Goal: Task Accomplishment & Management: Use online tool/utility

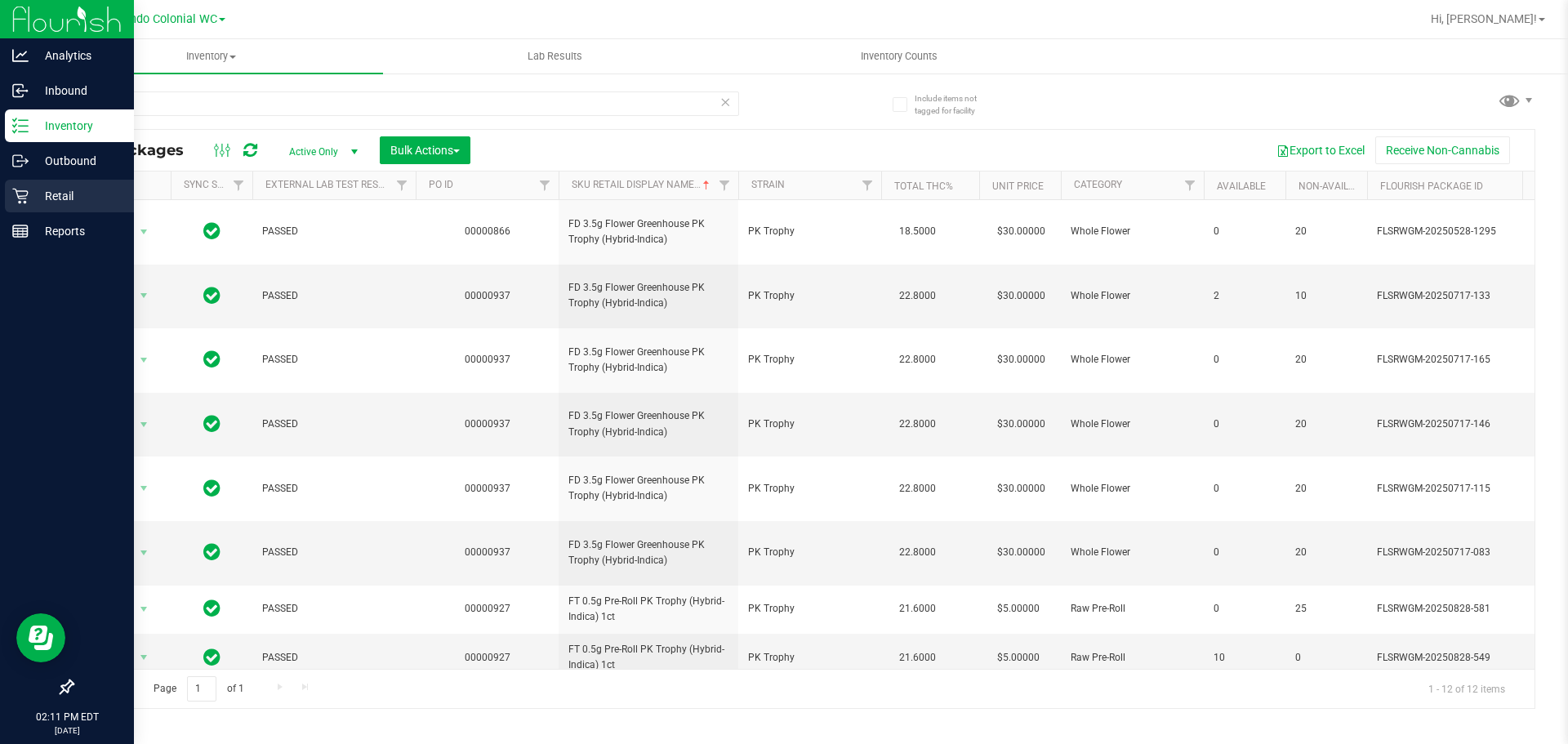
click at [33, 197] on p "Retail" at bounding box center [77, 196] width 98 height 19
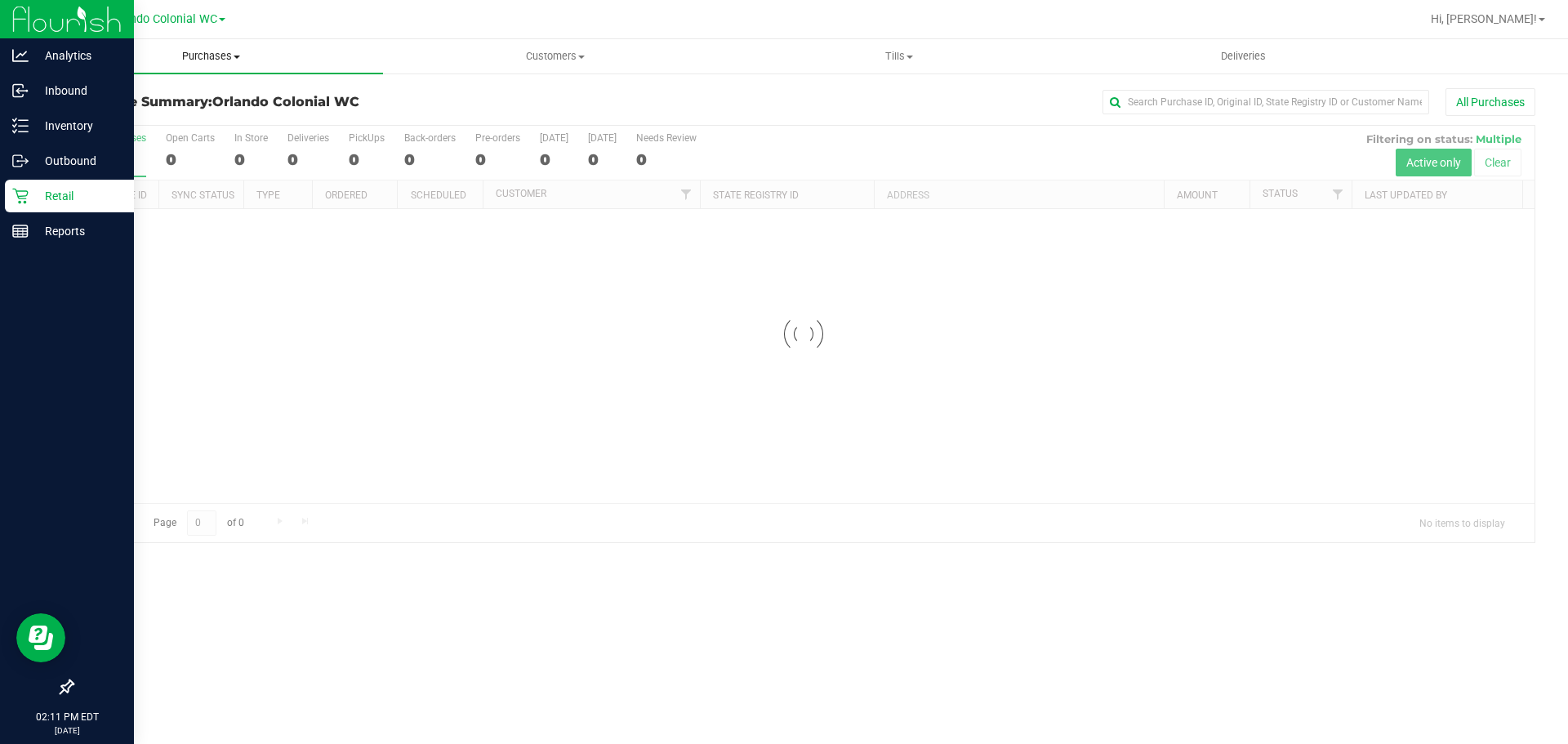
click at [210, 59] on span "Purchases" at bounding box center [211, 56] width 344 height 15
click at [180, 120] on li "Fulfillment" at bounding box center [211, 118] width 344 height 19
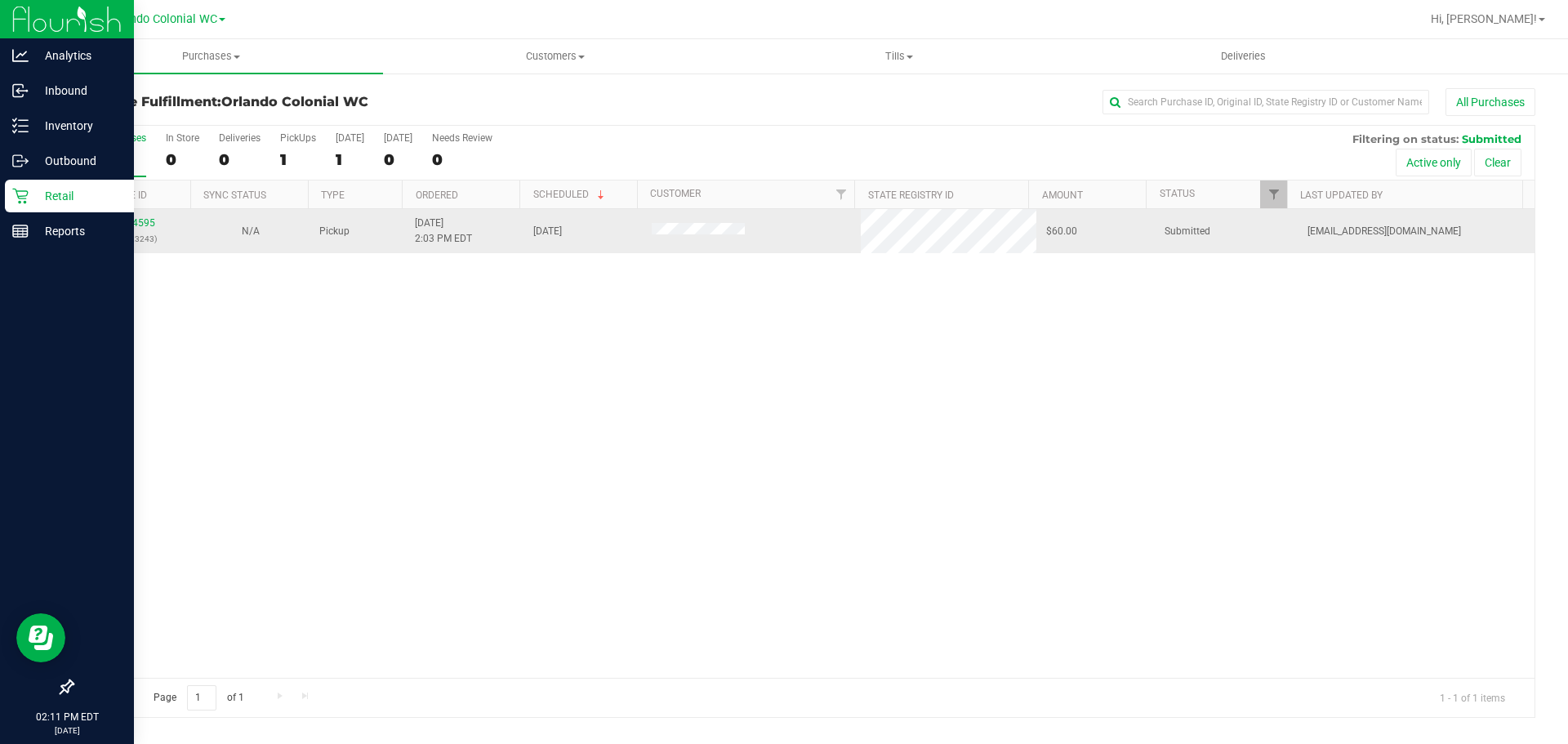
click at [133, 216] on div "11974595 (325723243)" at bounding box center [131, 232] width 98 height 31
click at [135, 223] on link "11974595" at bounding box center [132, 223] width 46 height 11
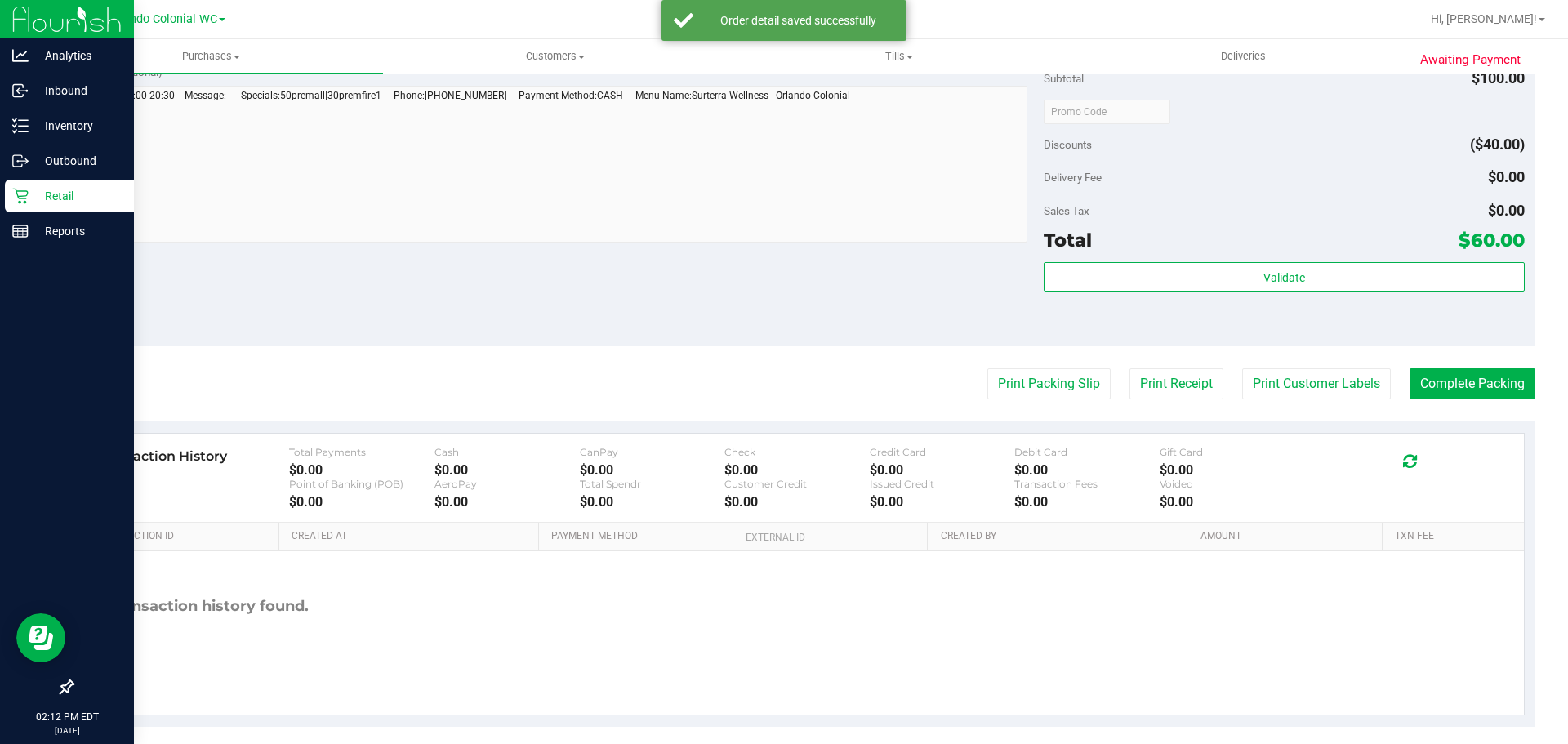
scroll to position [686, 0]
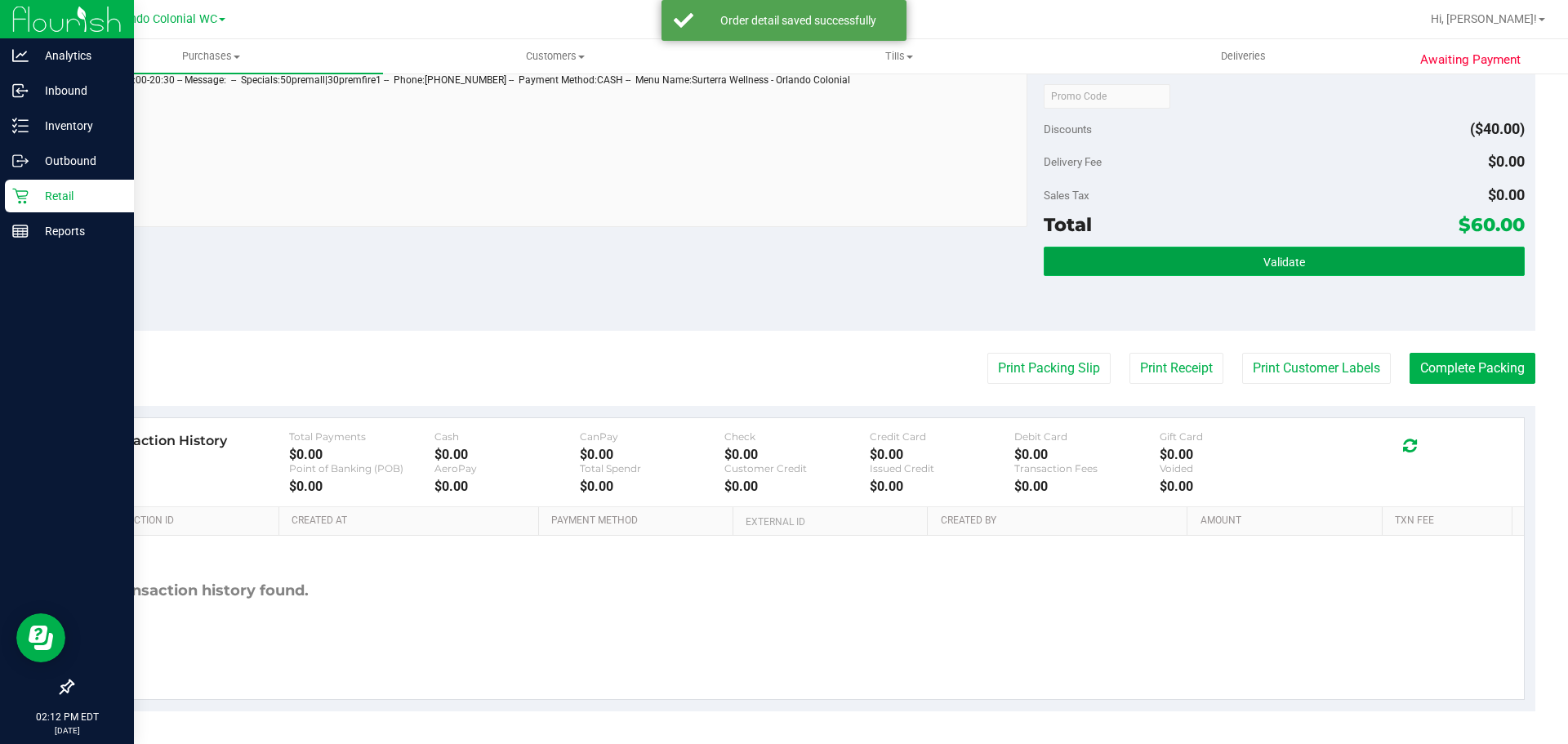
click at [1245, 269] on button "Validate" at bounding box center [1283, 261] width 480 height 29
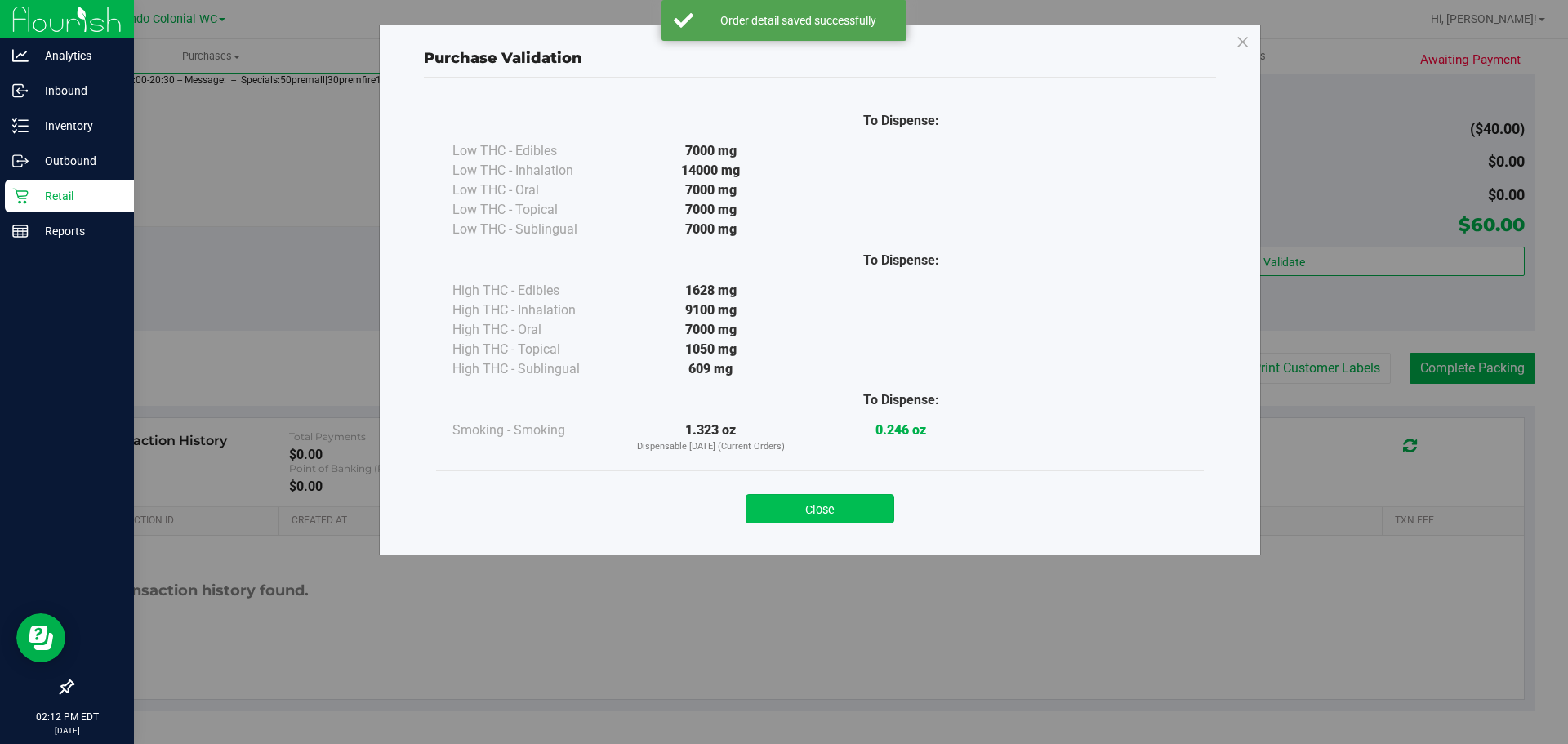
click at [870, 513] on button "Close" at bounding box center [820, 509] width 149 height 29
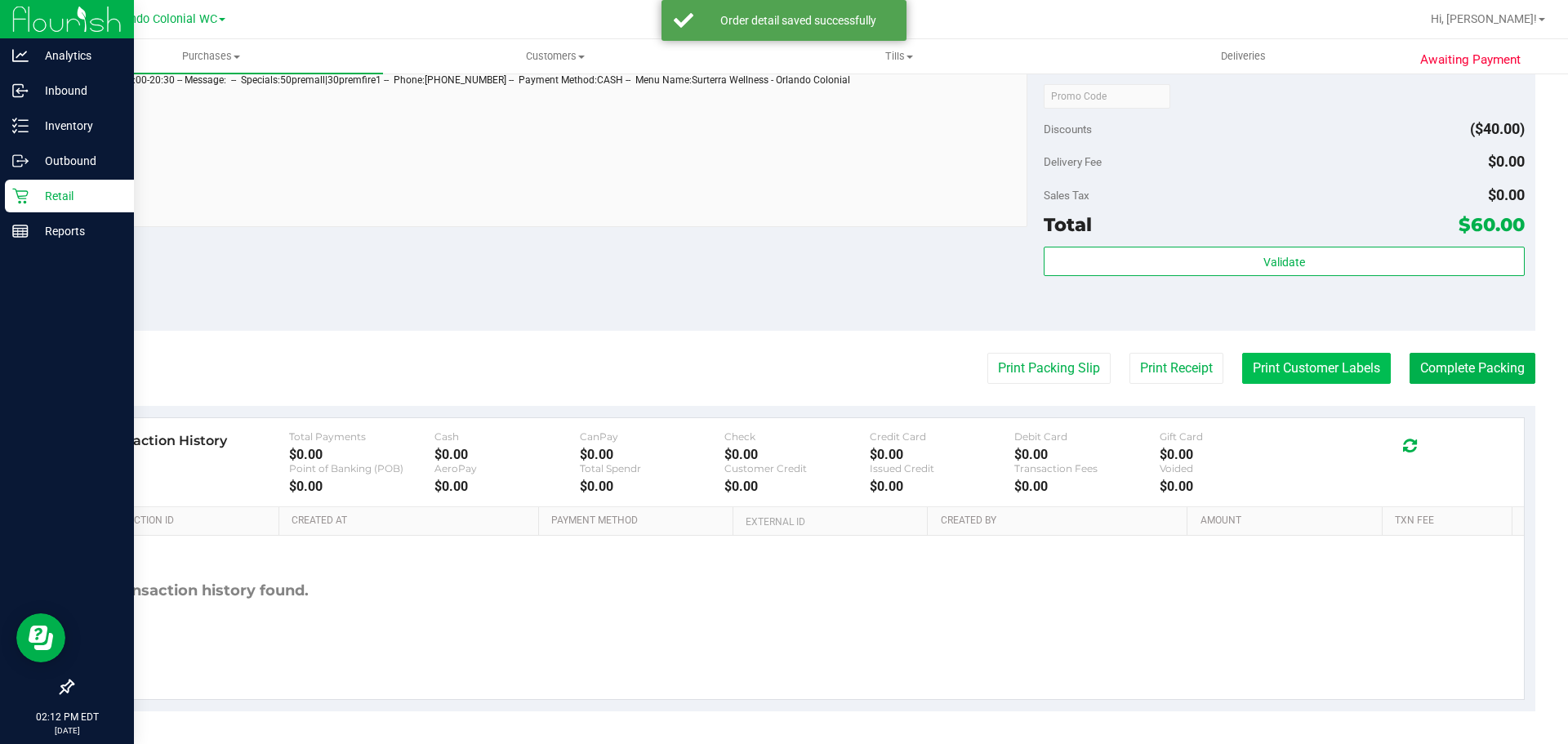
click at [1312, 365] on button "Print Customer Labels" at bounding box center [1316, 369] width 149 height 31
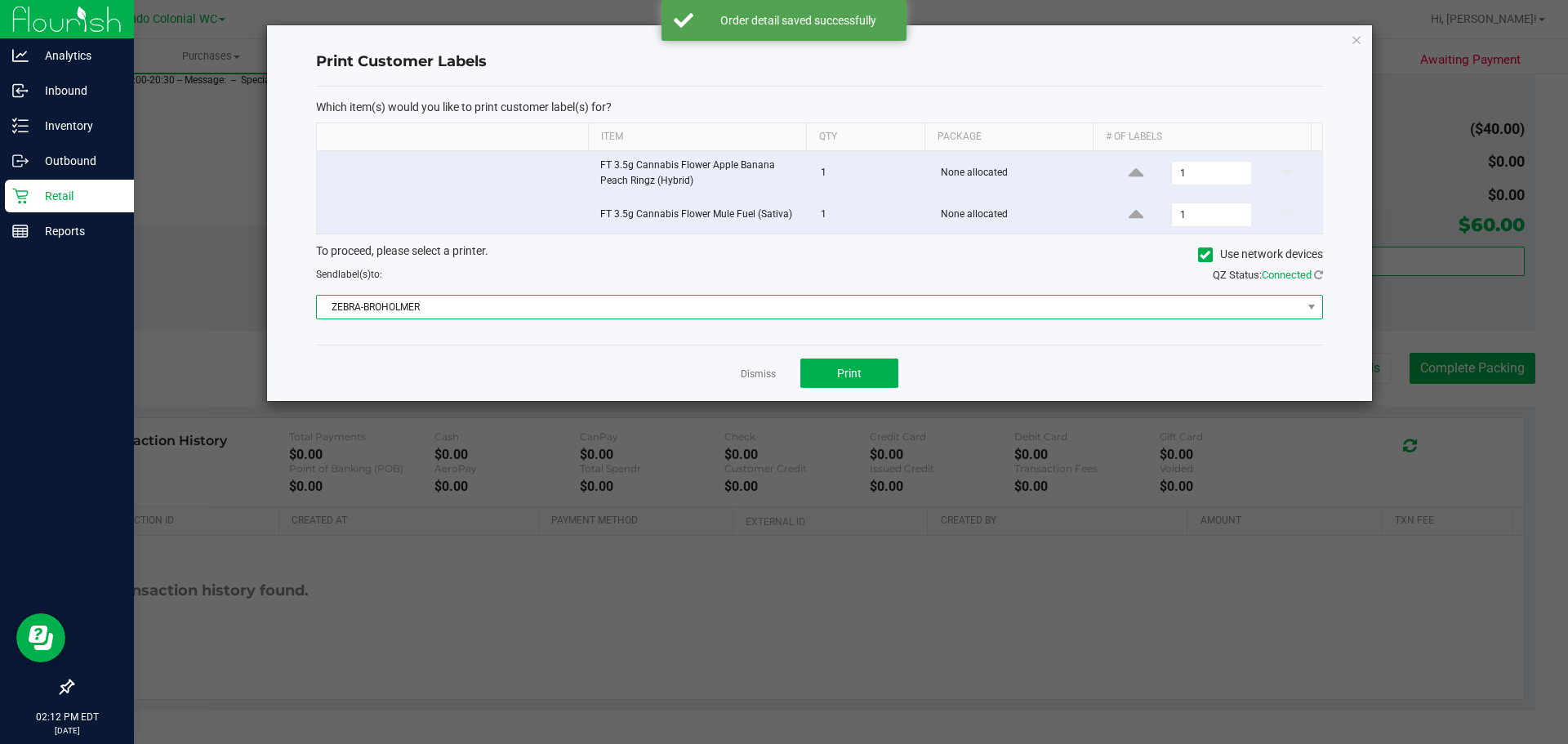
click at [637, 303] on span "ZEBRA-BROHOLMER" at bounding box center [809, 307] width 984 height 23
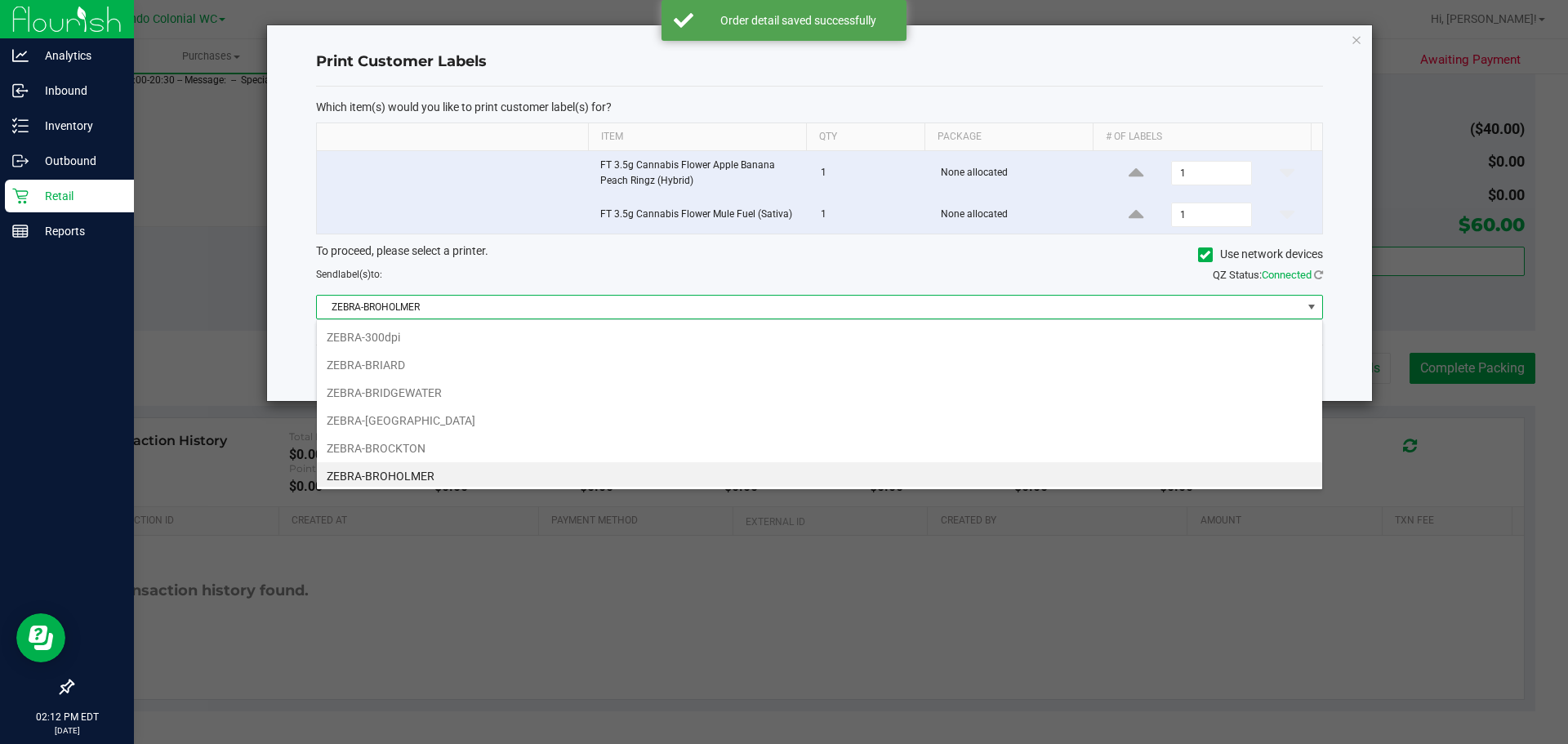
scroll to position [25, 1006]
click at [824, 297] on span "ZEBRA-BROHOLMER" at bounding box center [809, 307] width 984 height 23
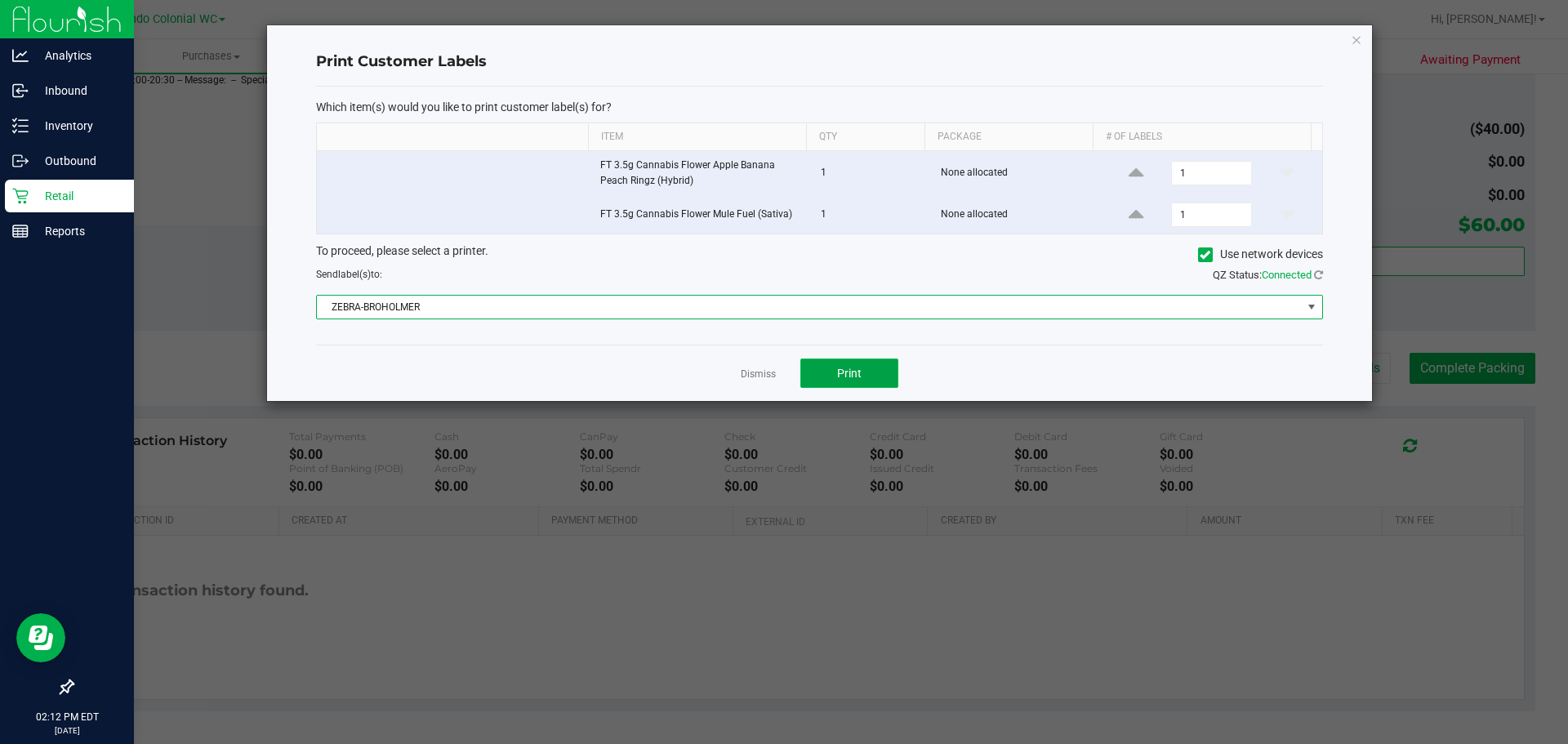
click at [892, 386] on button "Print" at bounding box center [849, 373] width 98 height 29
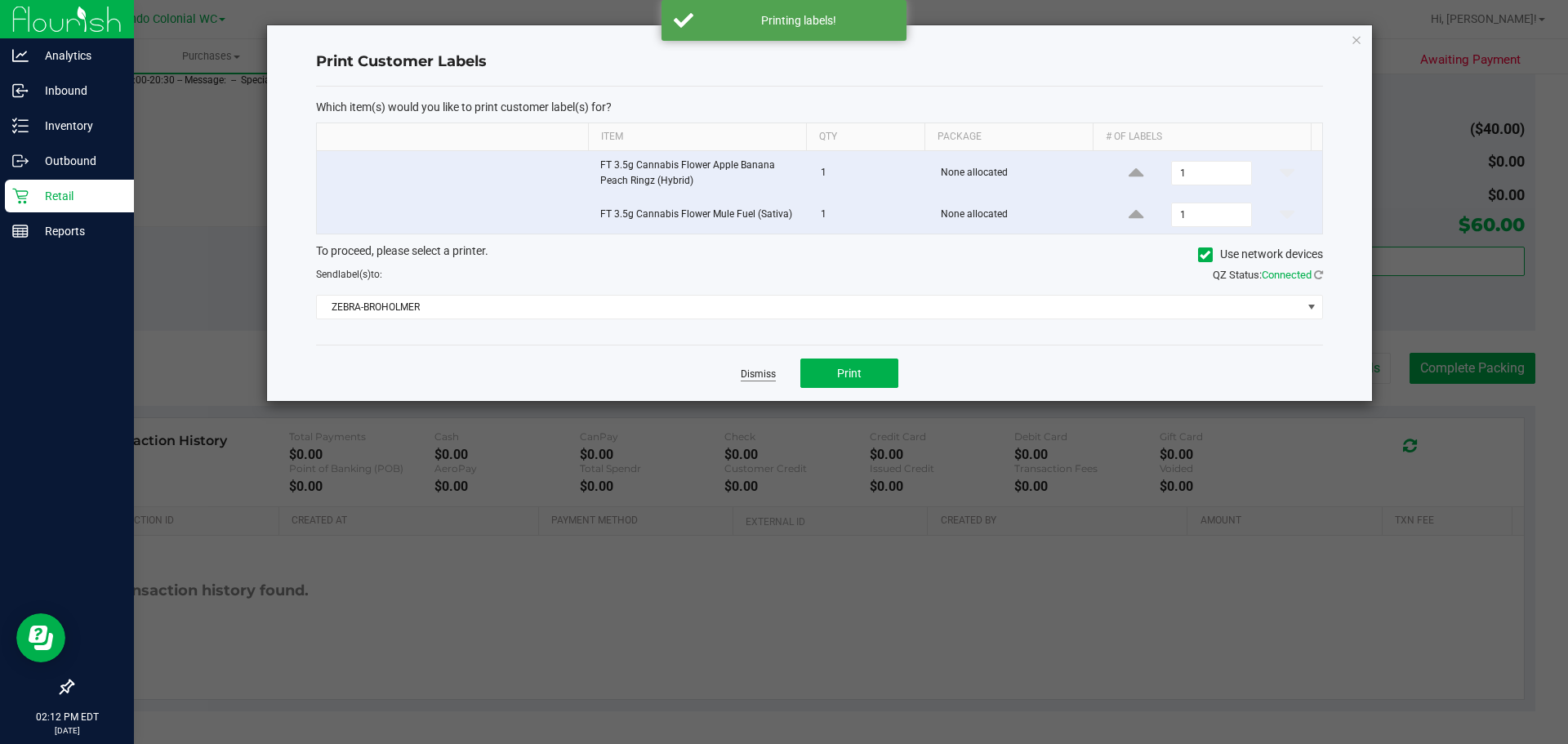
click at [754, 377] on link "Dismiss" at bounding box center [758, 374] width 35 height 14
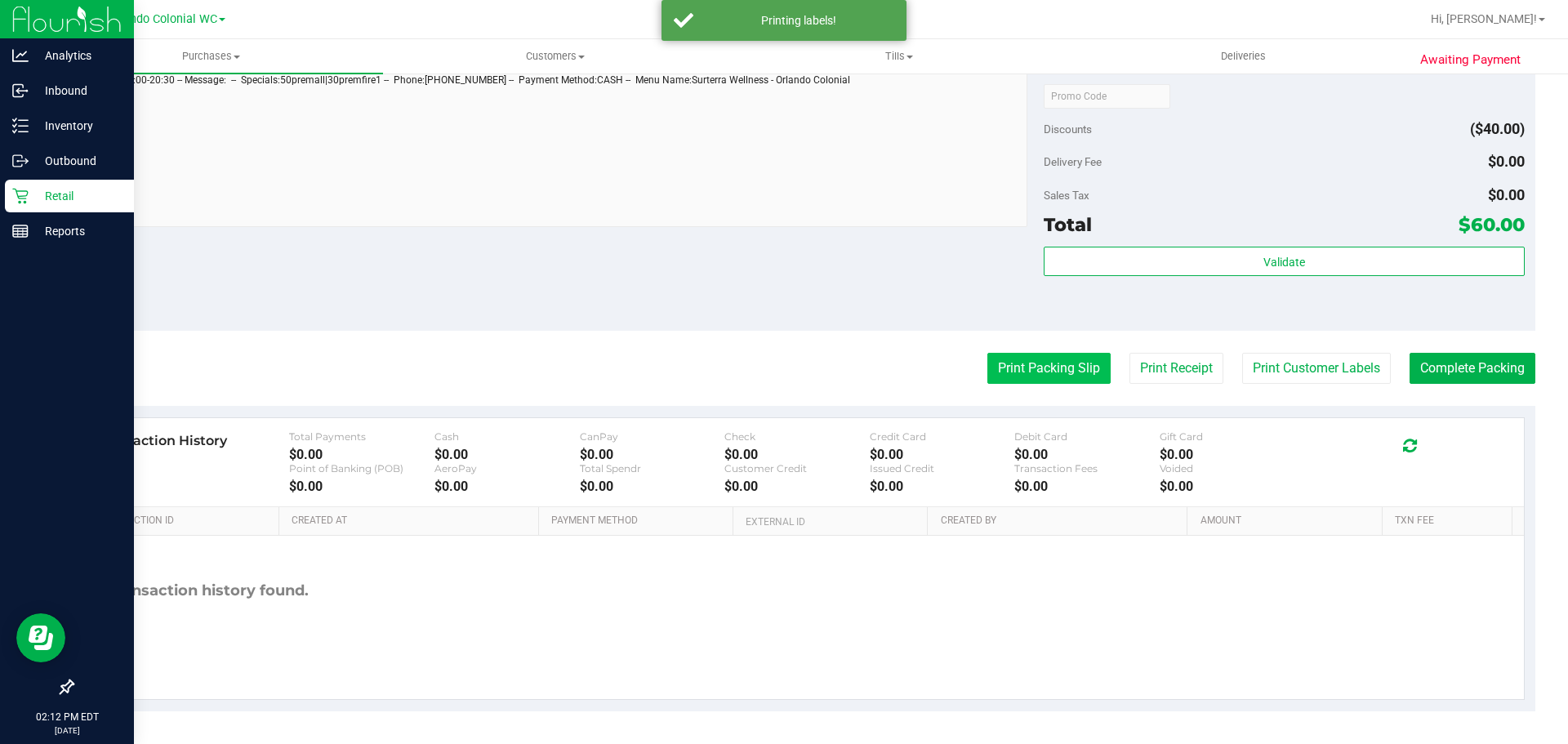
click at [1028, 376] on button "Print Packing Slip" at bounding box center [1049, 369] width 123 height 31
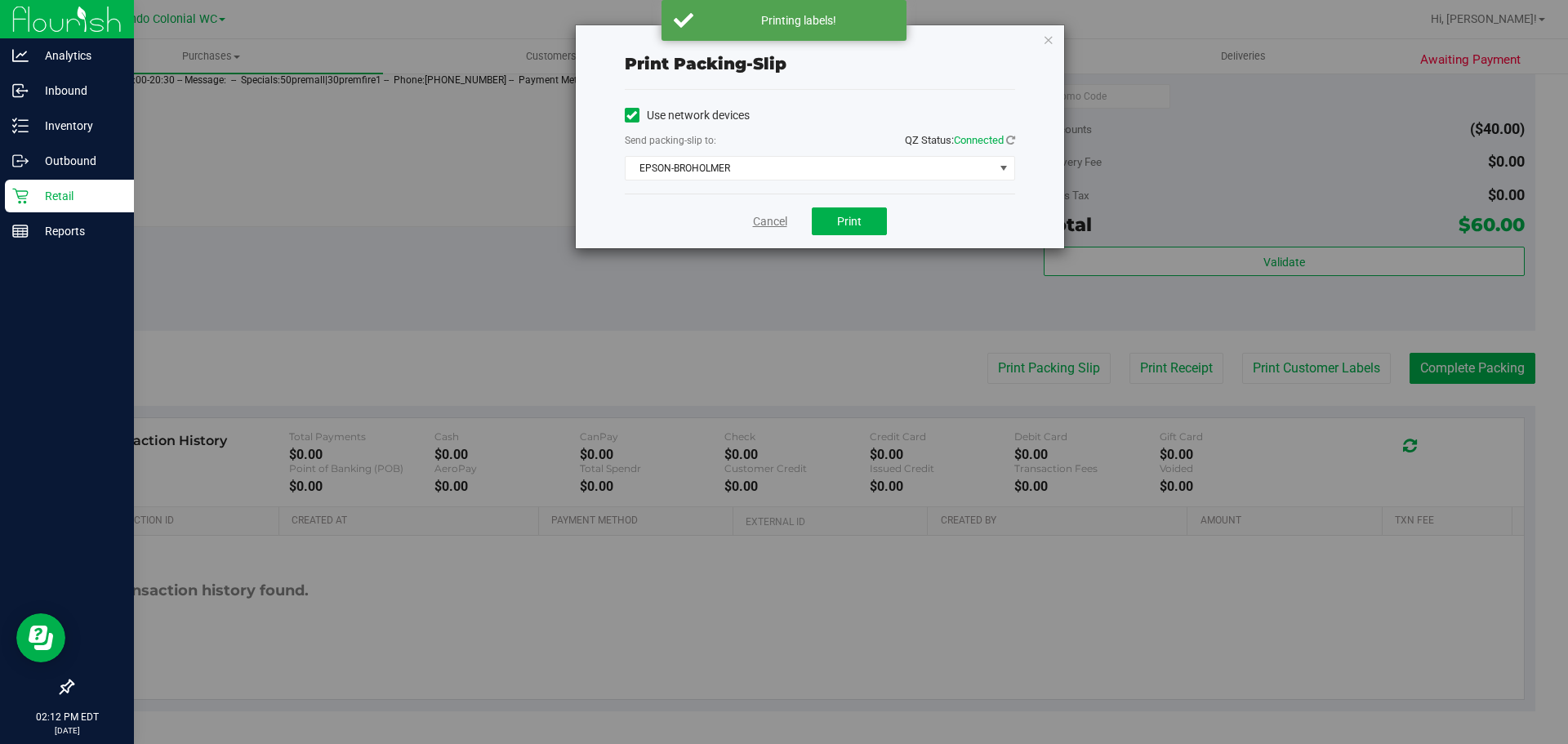
click at [772, 217] on link "Cancel" at bounding box center [769, 222] width 34 height 17
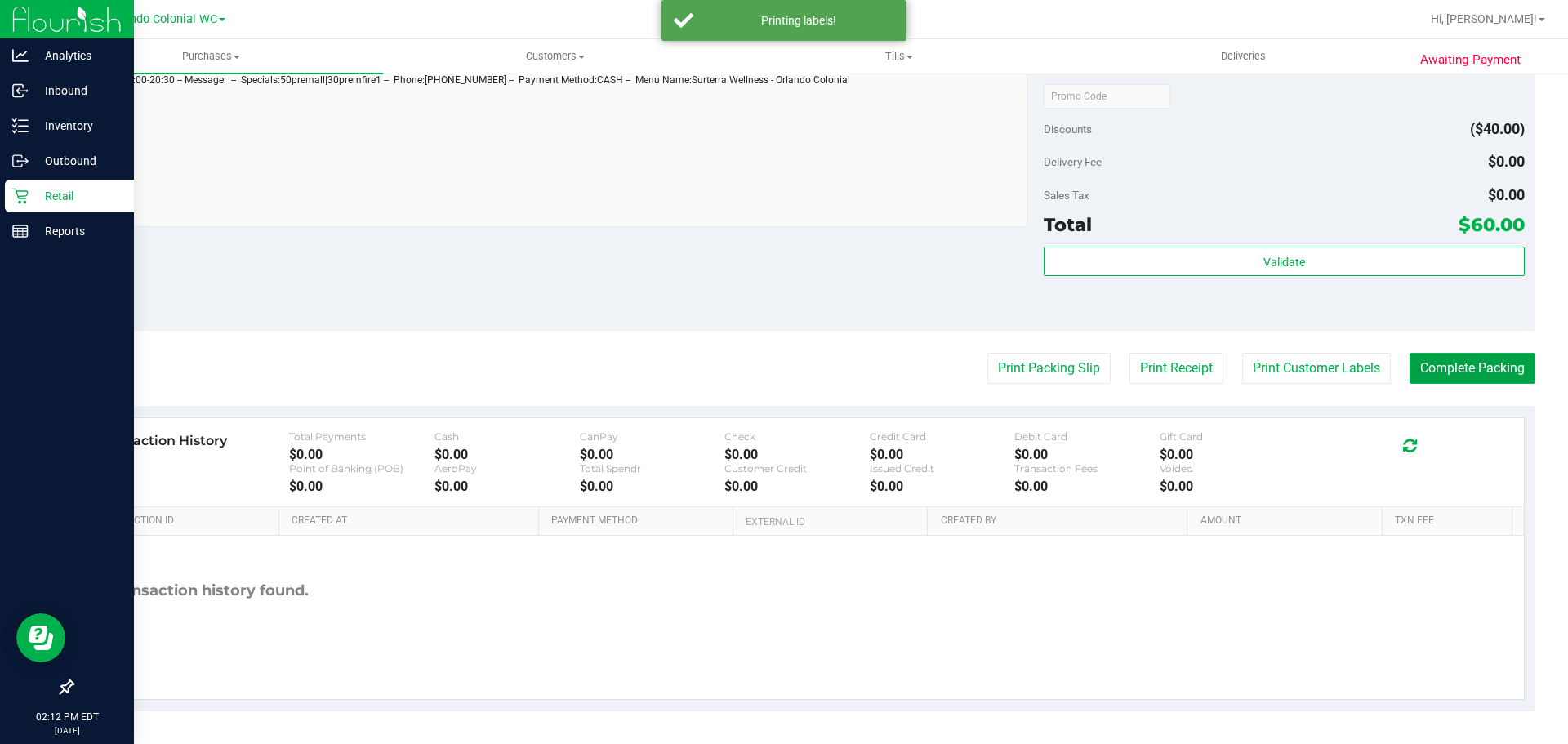
click at [1493, 372] on button "Complete Packing" at bounding box center [1471, 369] width 126 height 31
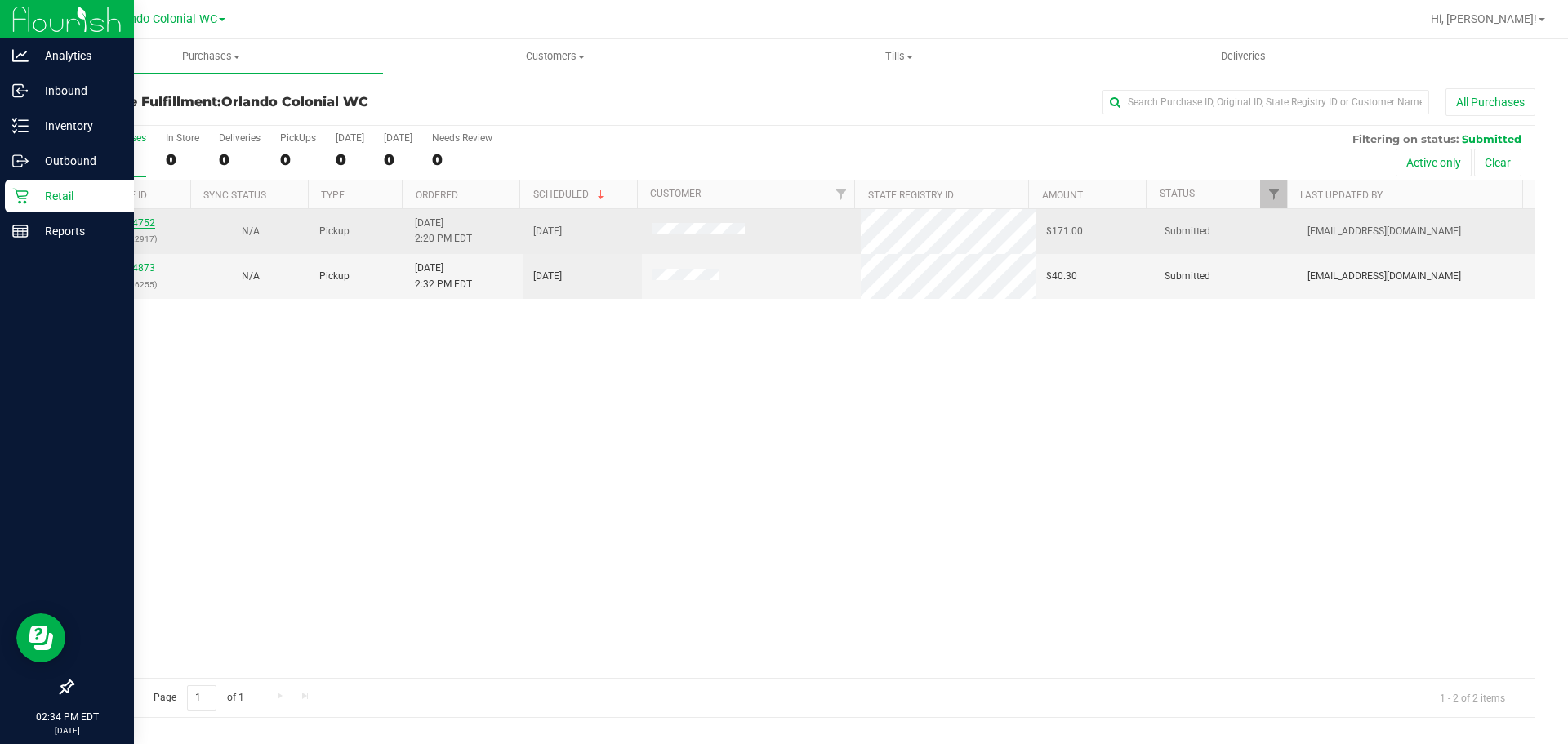
click at [120, 221] on link "11974752" at bounding box center [132, 223] width 46 height 11
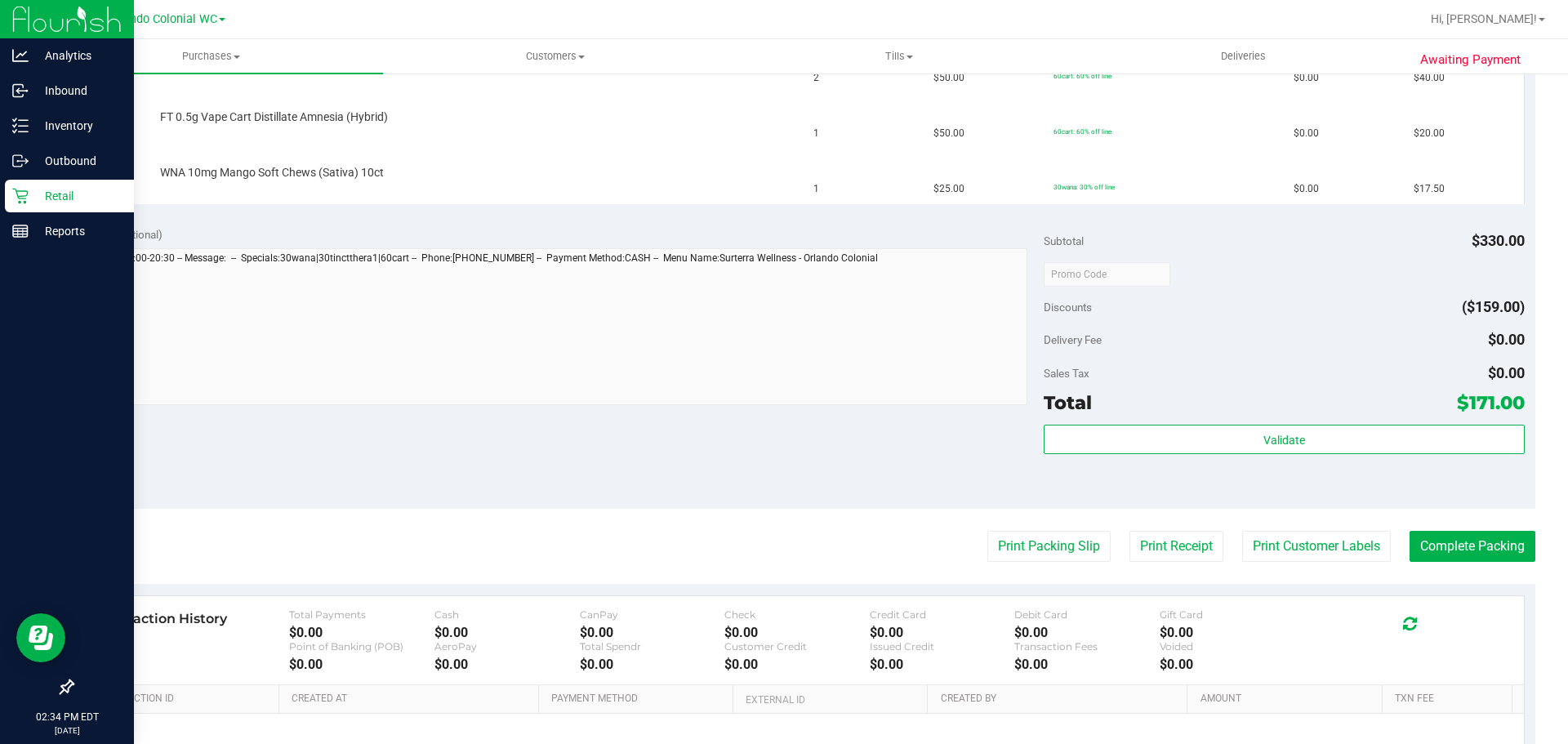
scroll to position [817, 0]
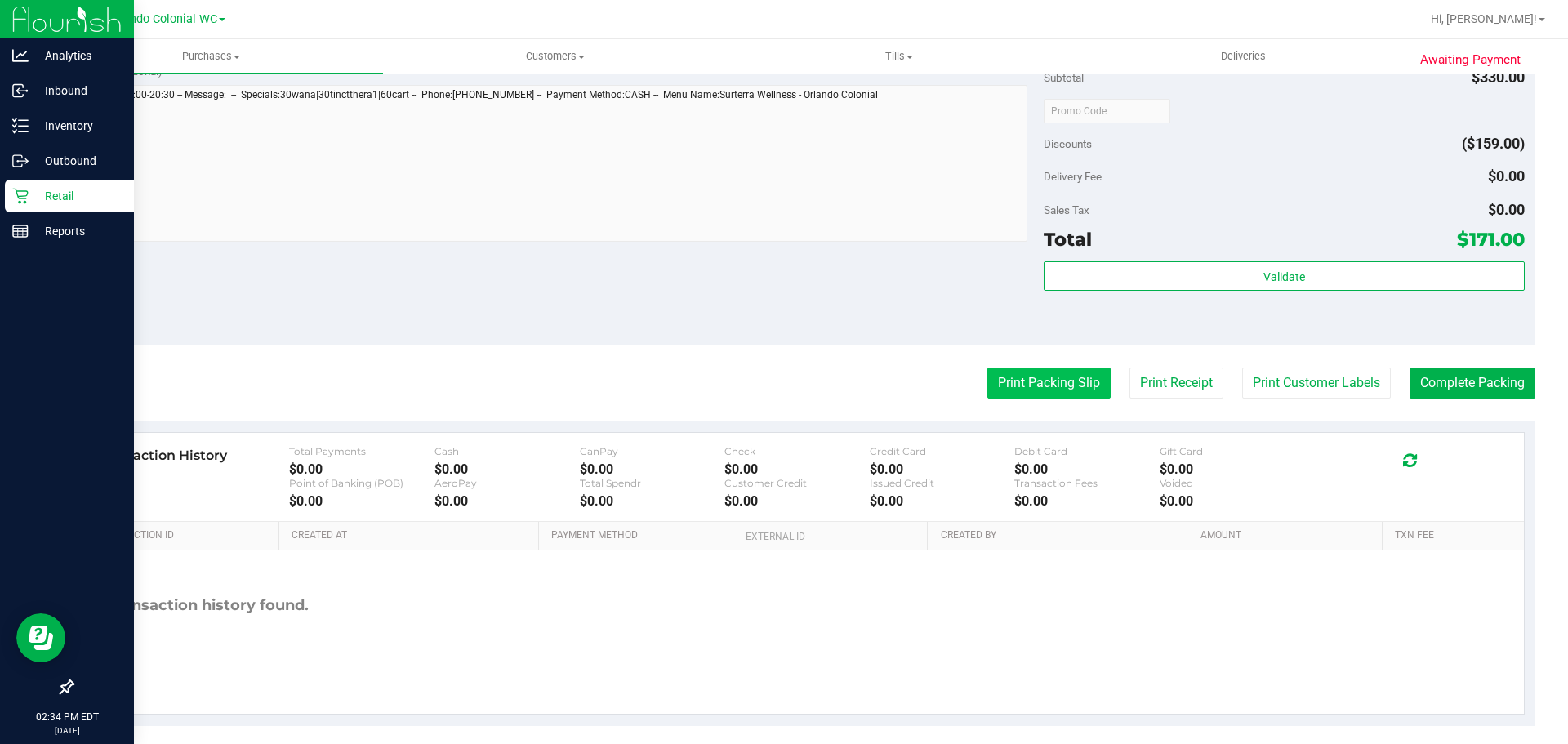
click at [1011, 386] on button "Print Packing Slip" at bounding box center [1049, 383] width 123 height 31
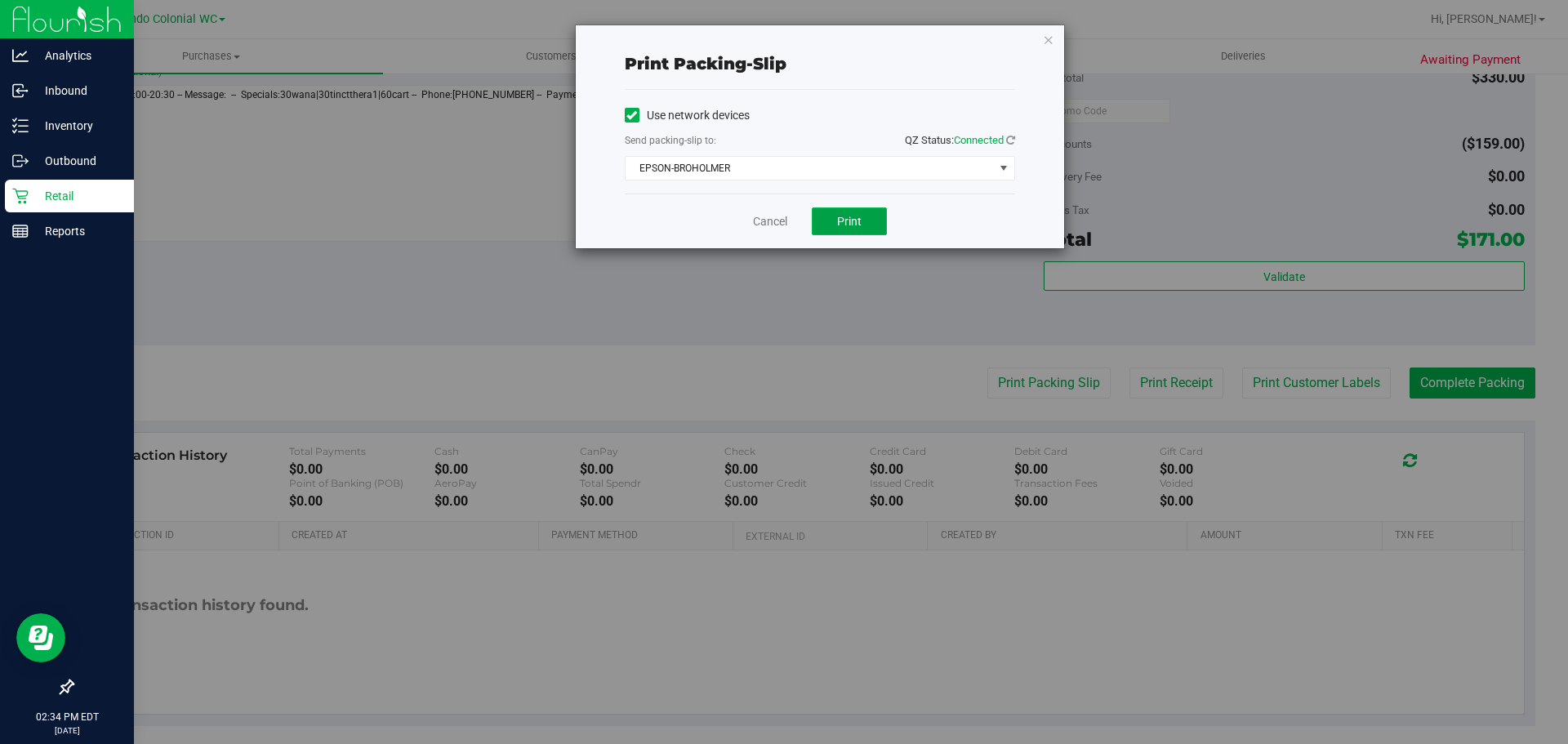
click at [859, 216] on span "Print" at bounding box center [849, 222] width 25 height 13
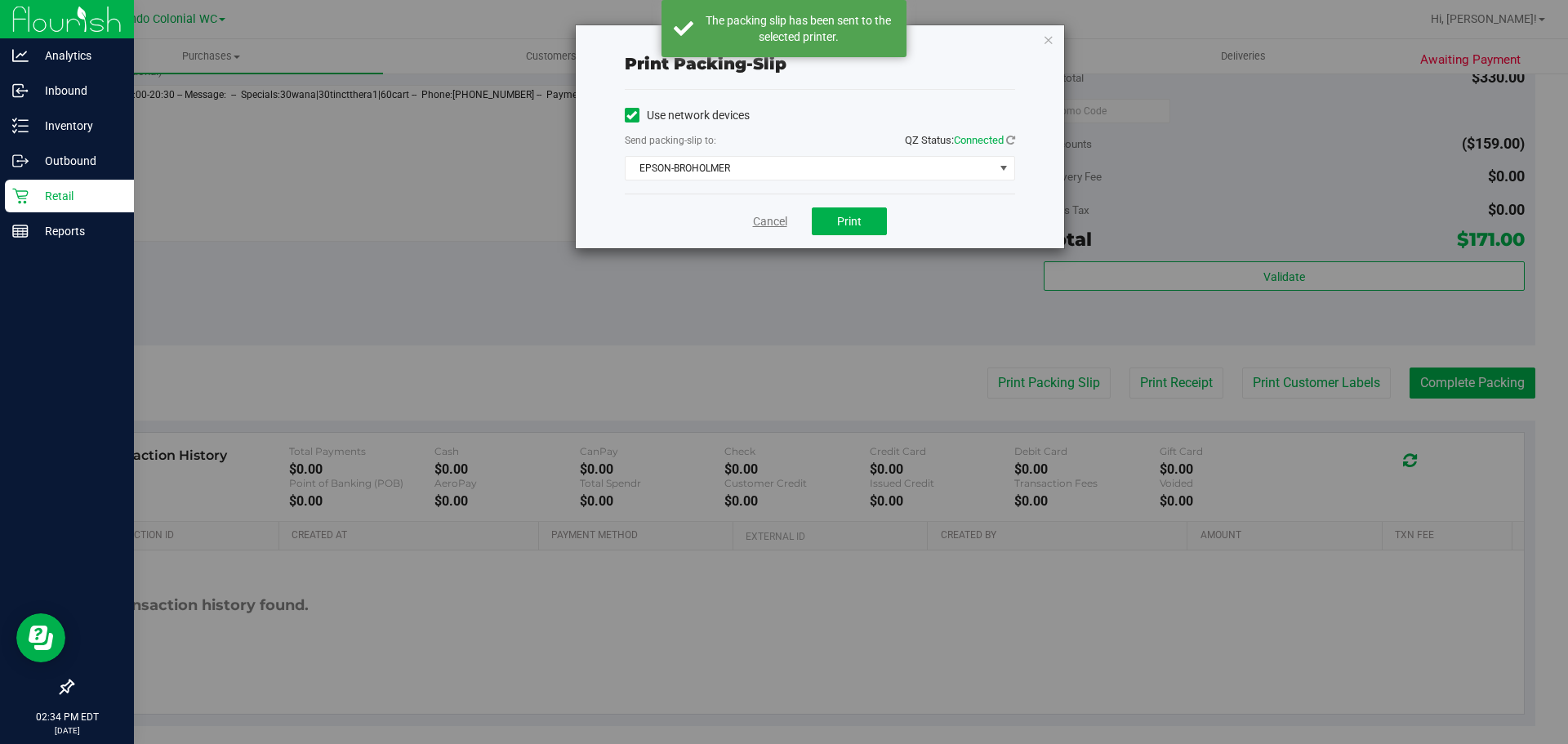
click at [773, 225] on link "Cancel" at bounding box center [769, 222] width 34 height 17
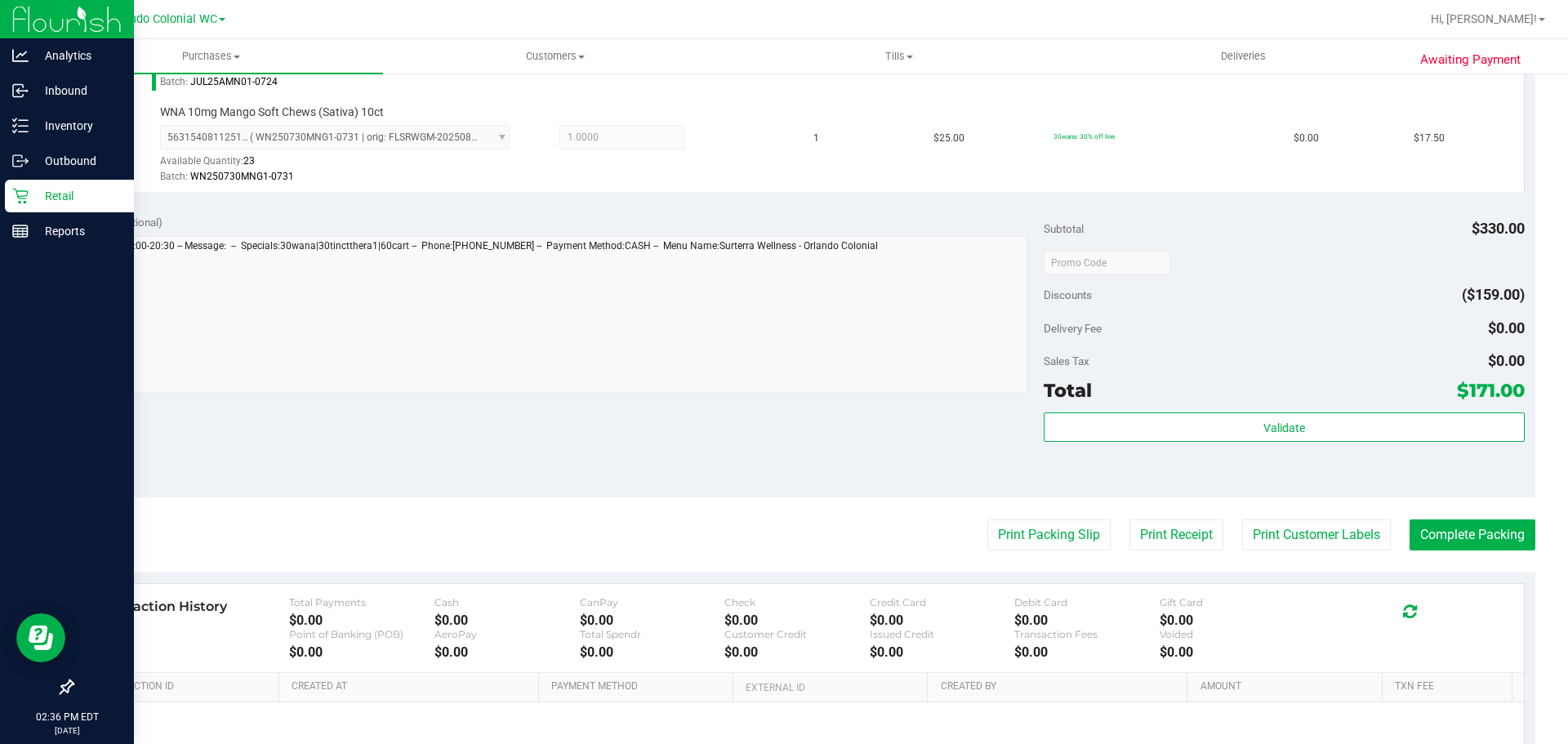
scroll to position [1064, 0]
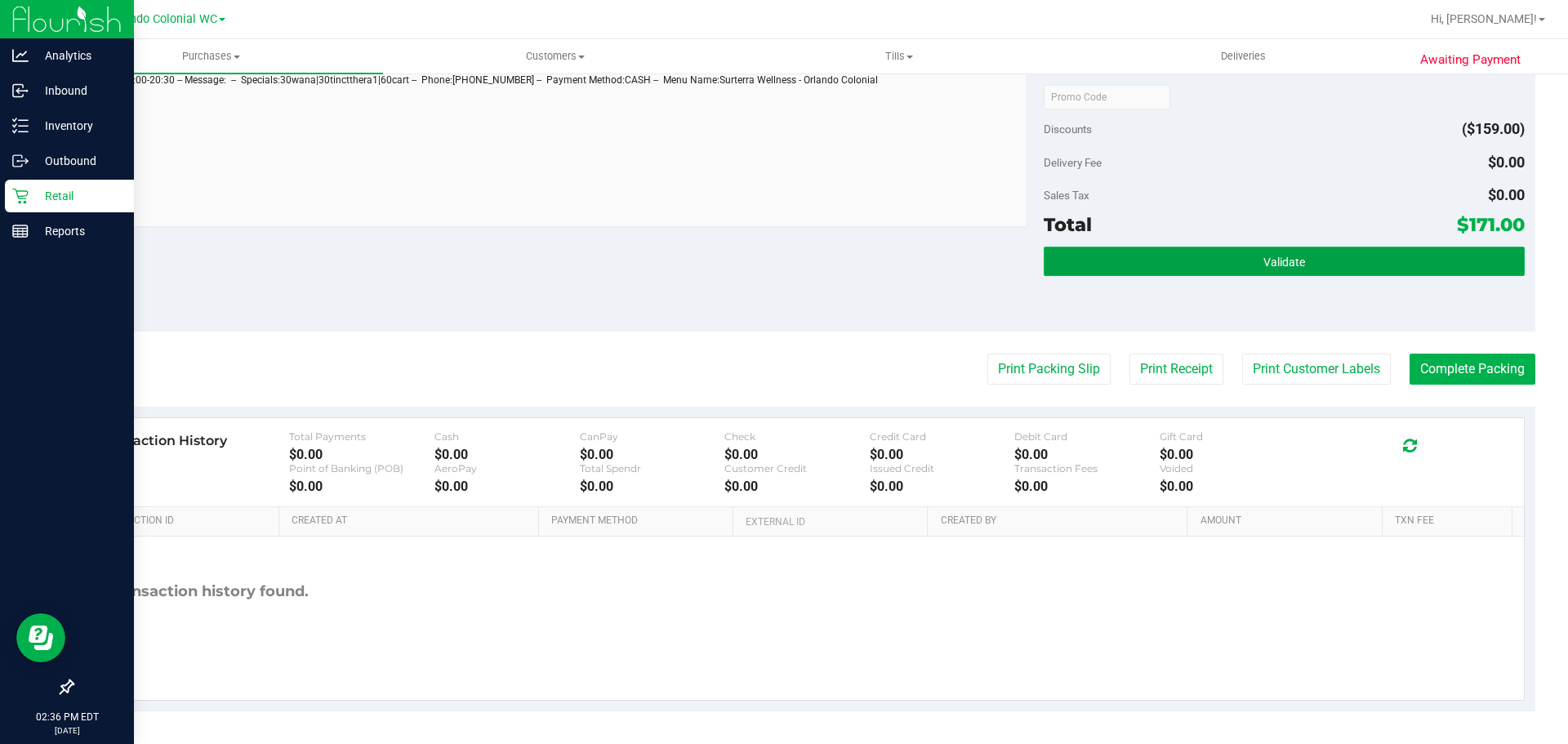
click at [1264, 263] on span "Validate" at bounding box center [1283, 262] width 41 height 13
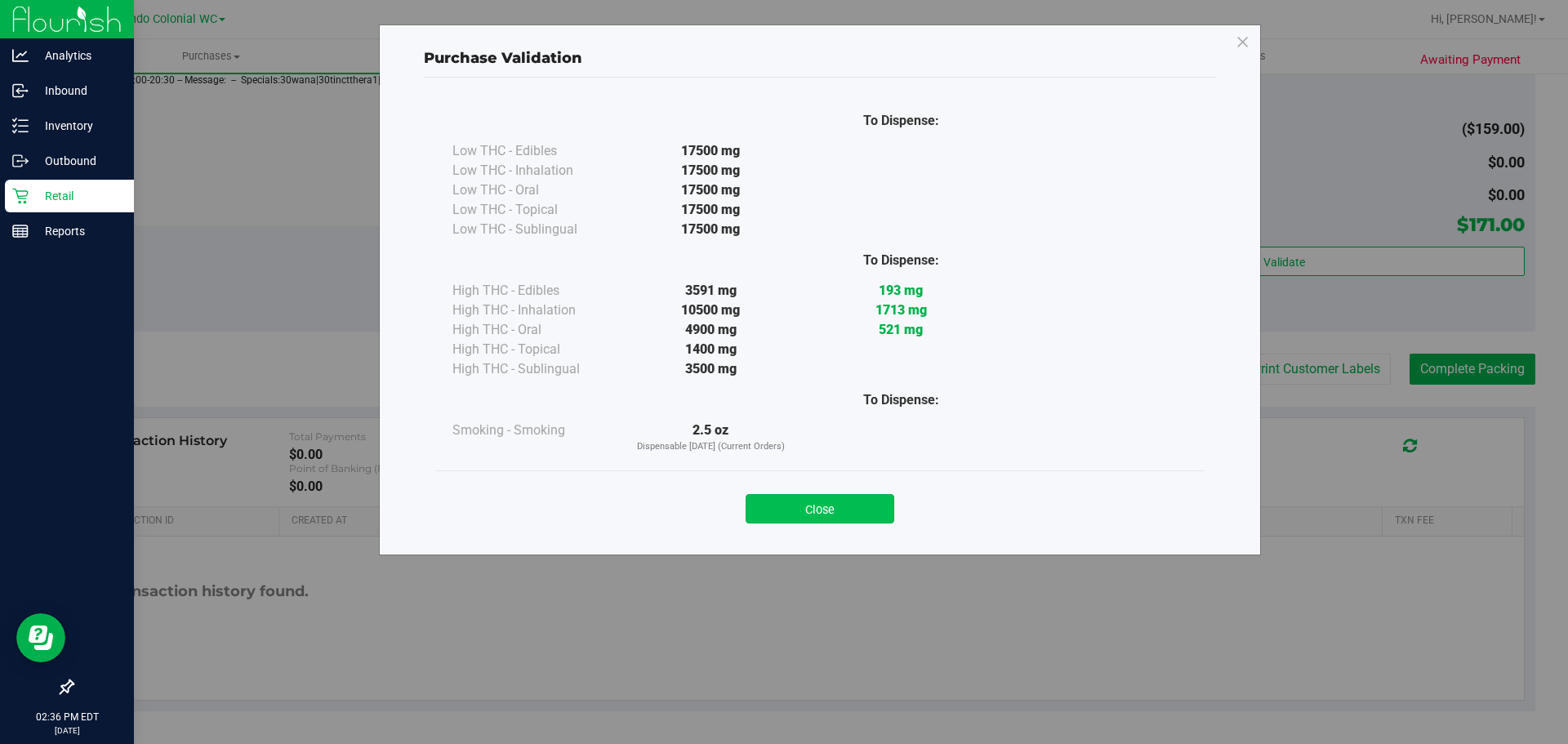
click at [853, 518] on button "Close" at bounding box center [820, 509] width 149 height 29
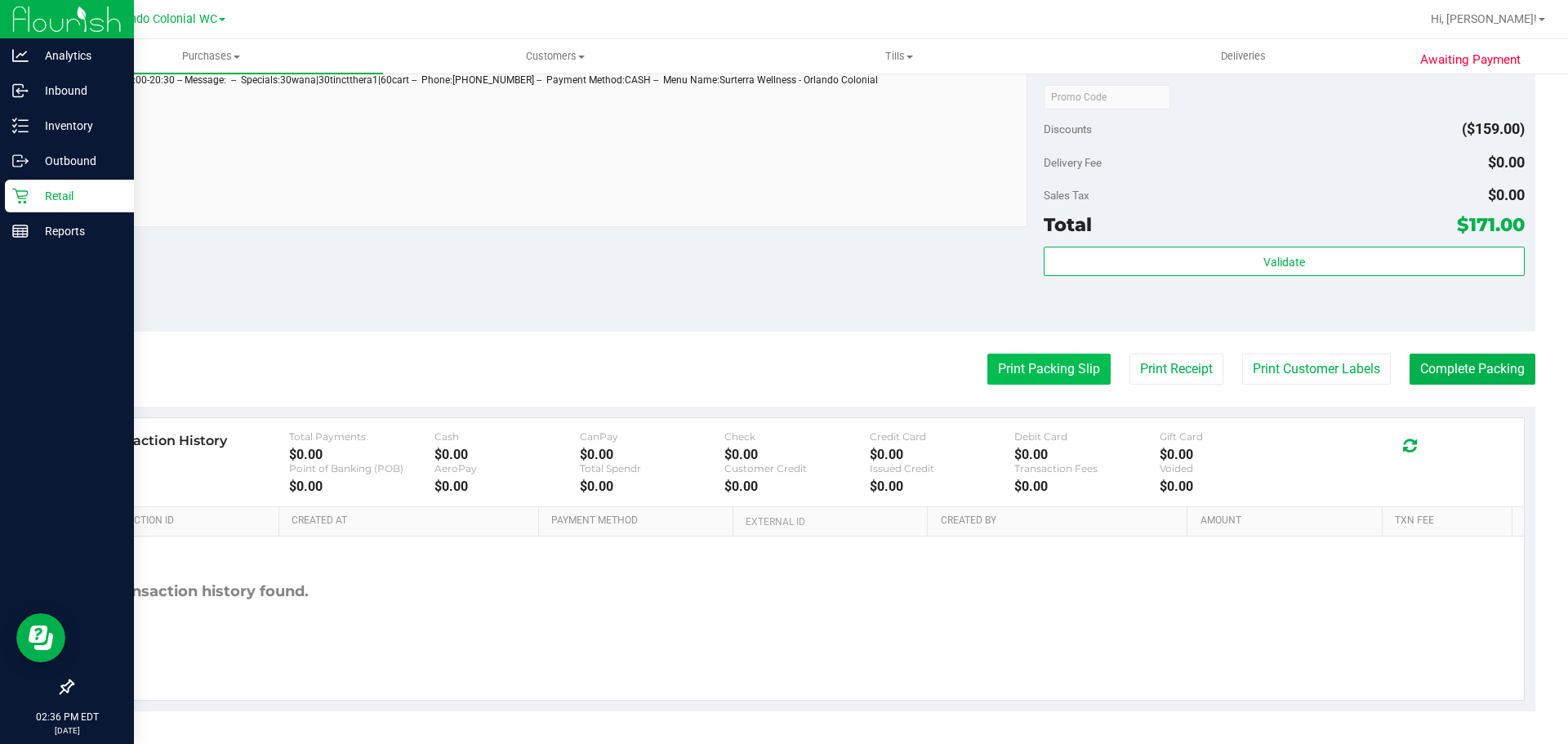
click at [1035, 377] on button "Print Packing Slip" at bounding box center [1049, 370] width 123 height 31
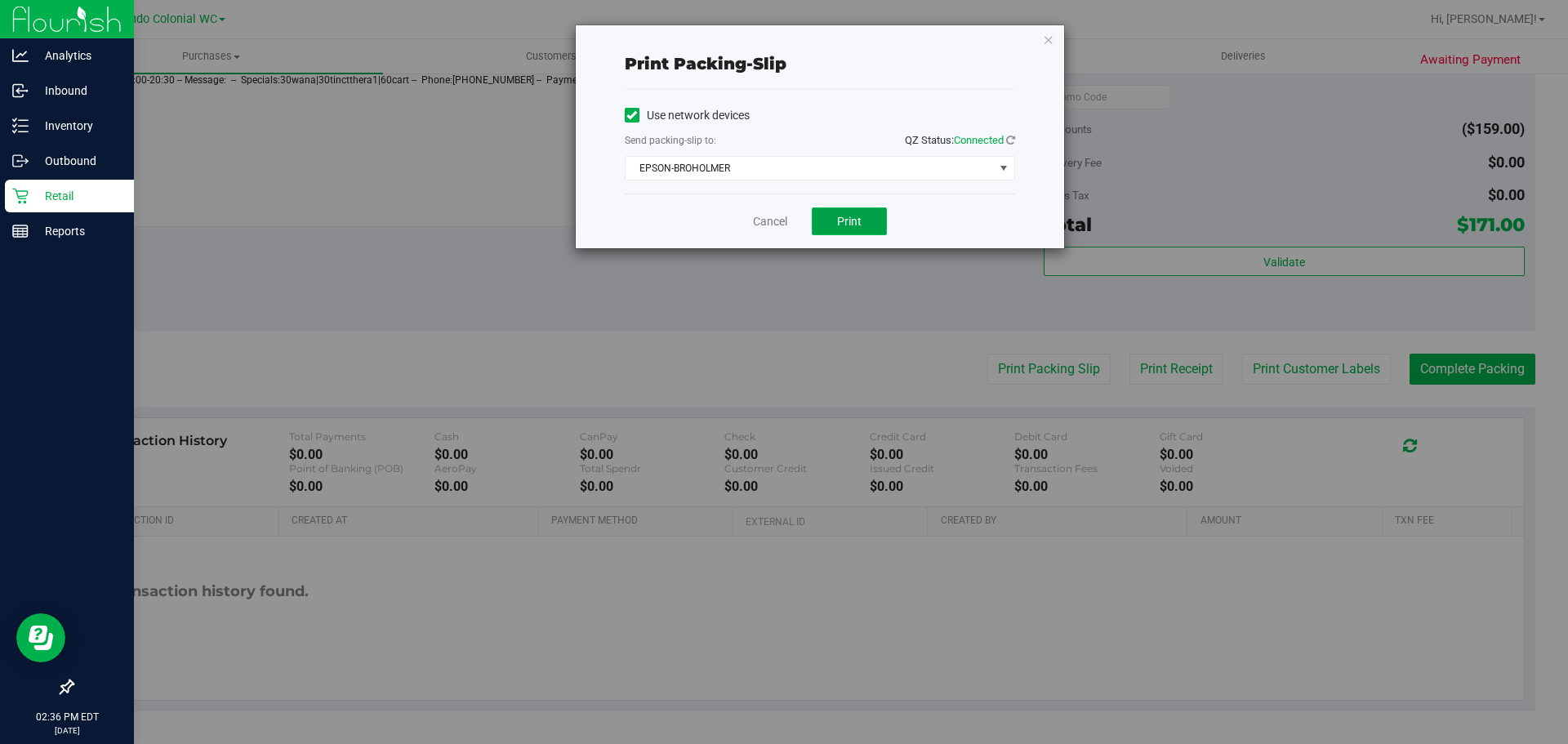
click at [865, 218] on button "Print" at bounding box center [849, 222] width 75 height 28
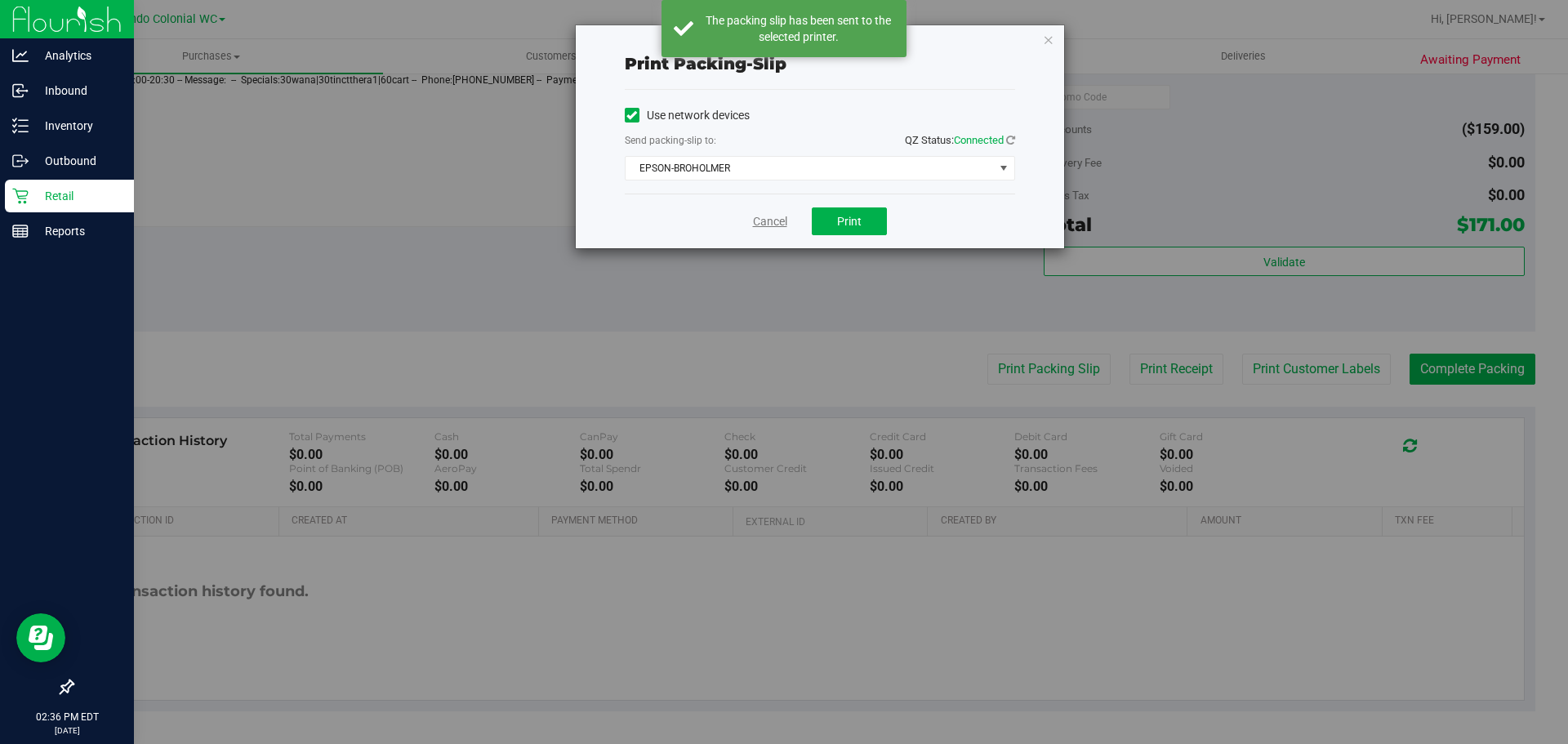
click at [780, 223] on link "Cancel" at bounding box center [769, 222] width 34 height 17
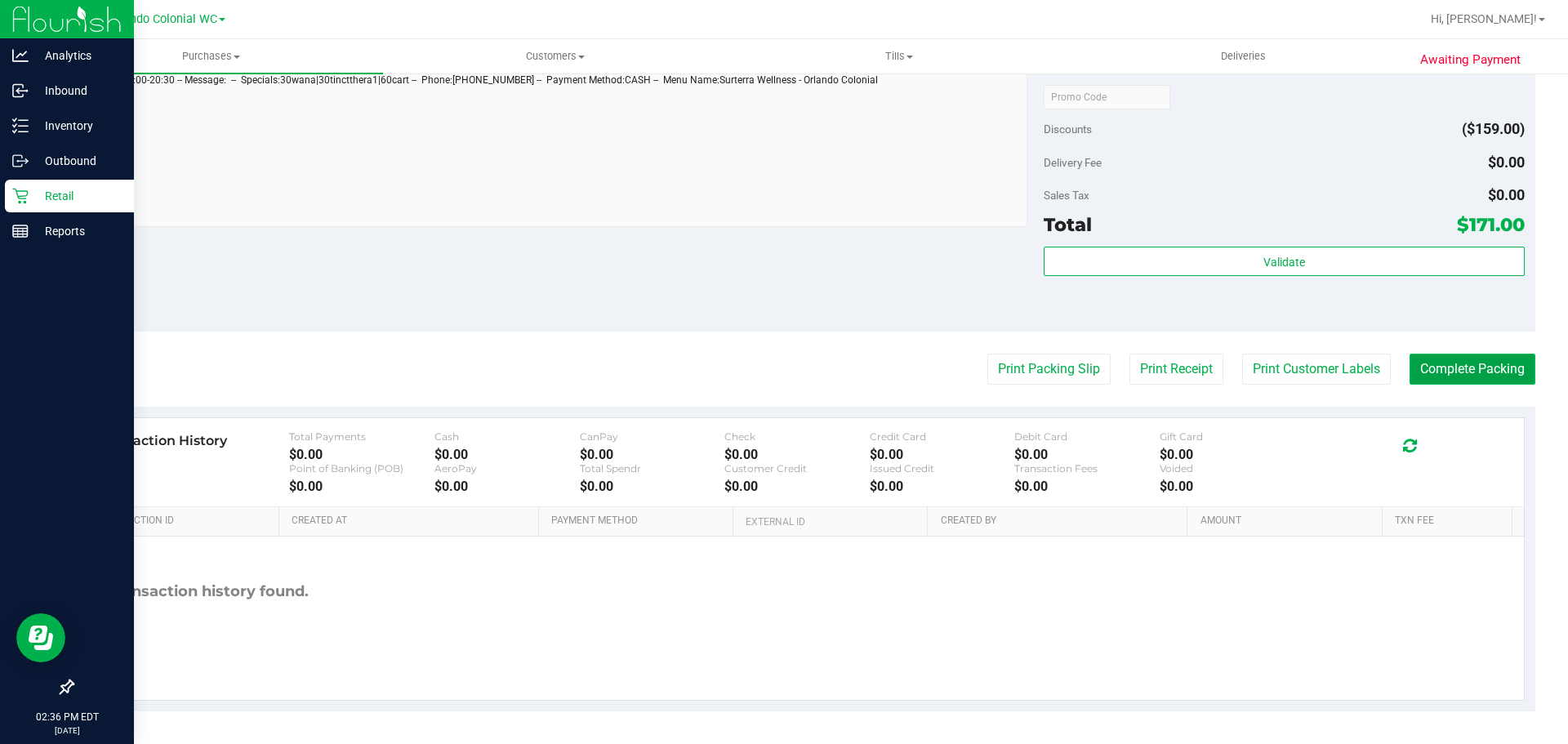
click at [1470, 361] on button "Complete Packing" at bounding box center [1471, 370] width 126 height 31
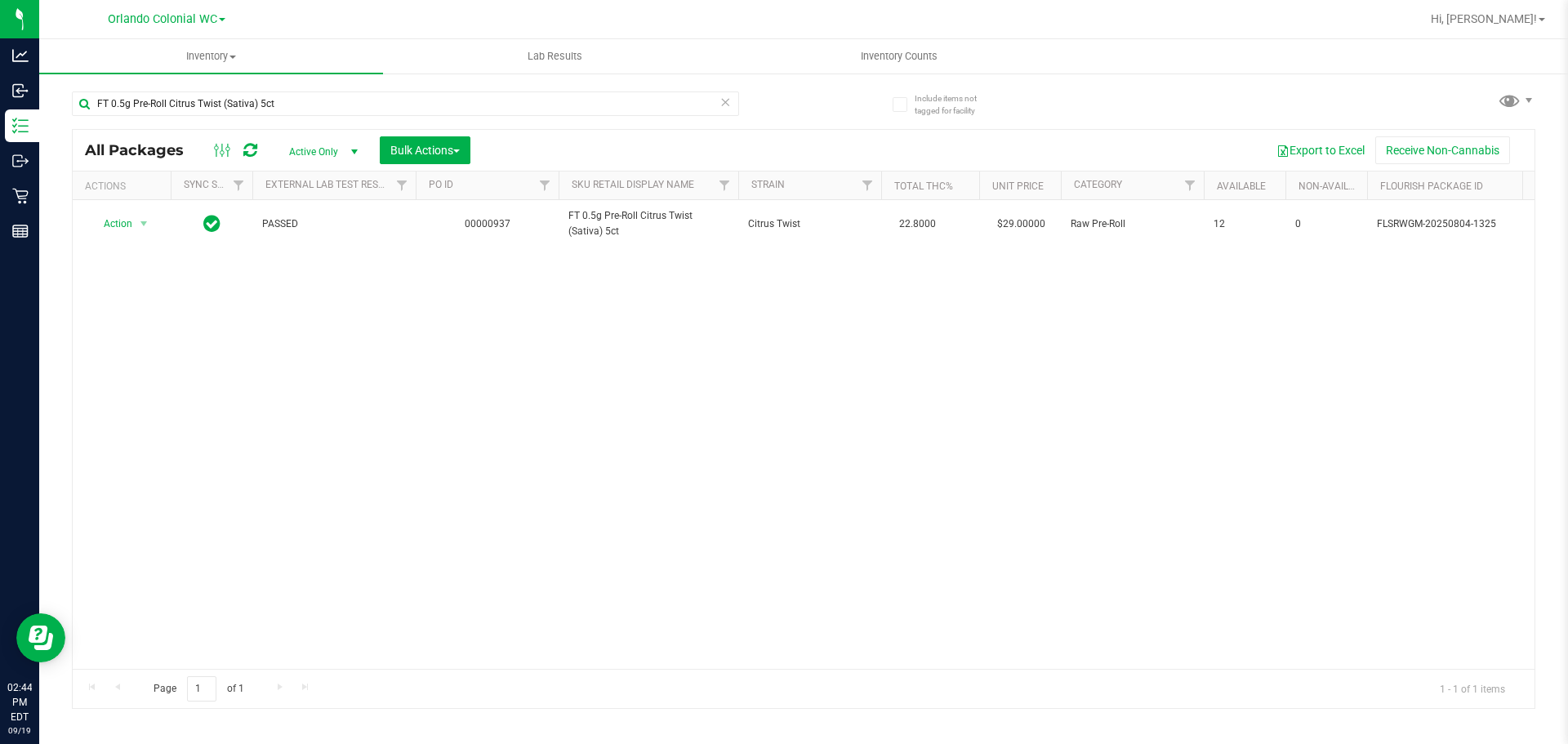
click at [461, 109] on input "FT 0.5g Pre-Roll Citrus Twist (Sativa) 5ct" at bounding box center [405, 104] width 667 height 25
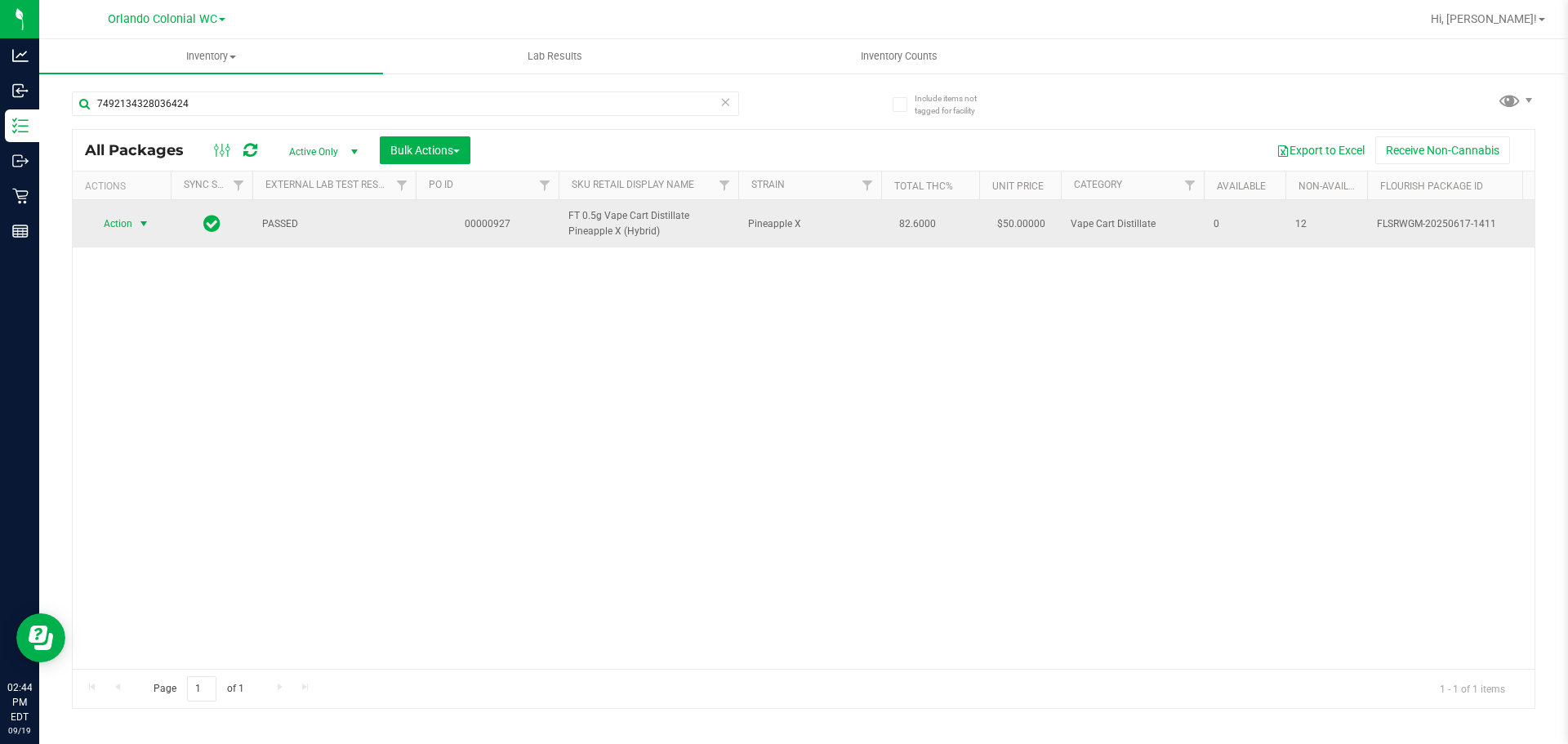
type input "7492134328036424"
click at [105, 231] on span "Action" at bounding box center [111, 223] width 44 height 23
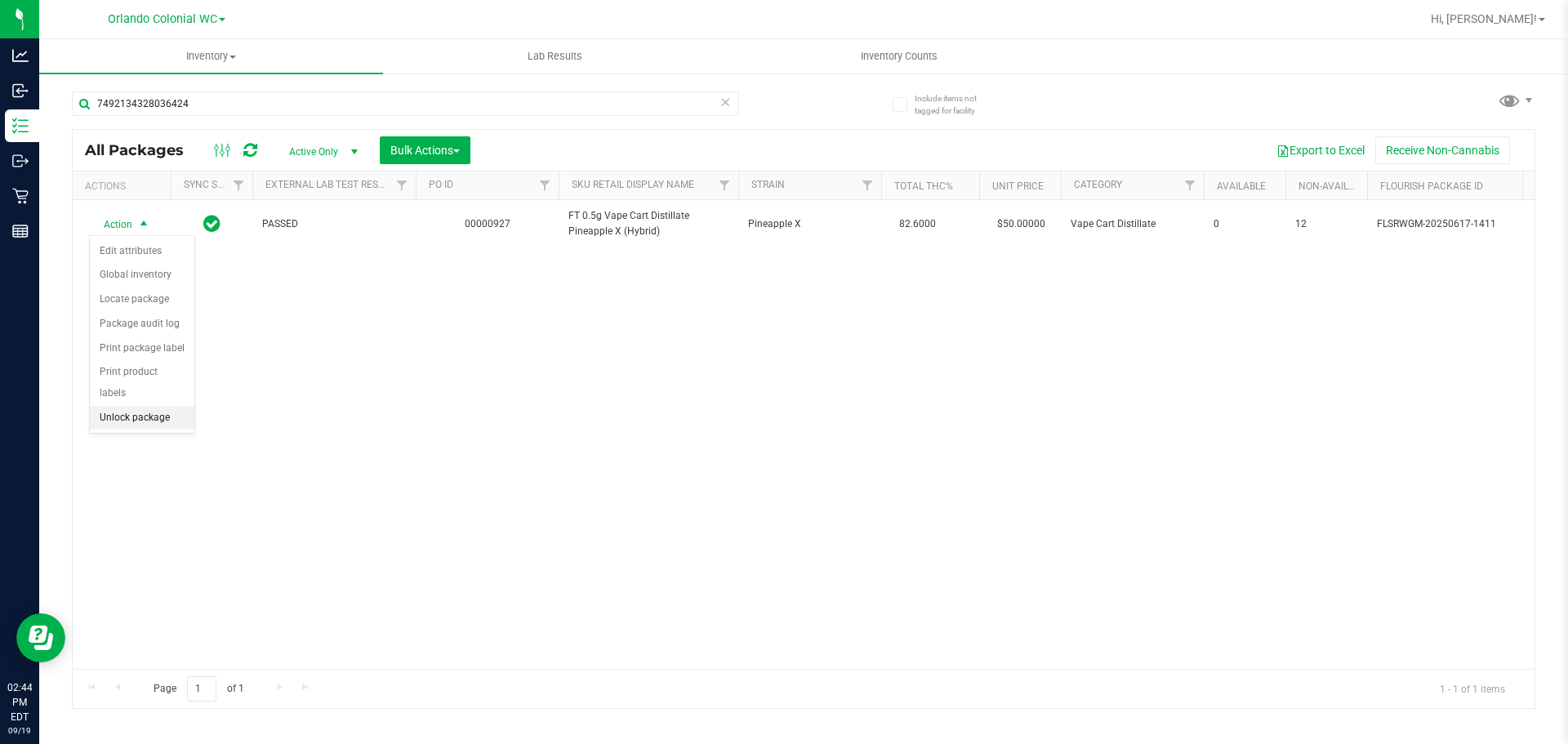
click at [158, 406] on li "Unlock package" at bounding box center [142, 418] width 105 height 25
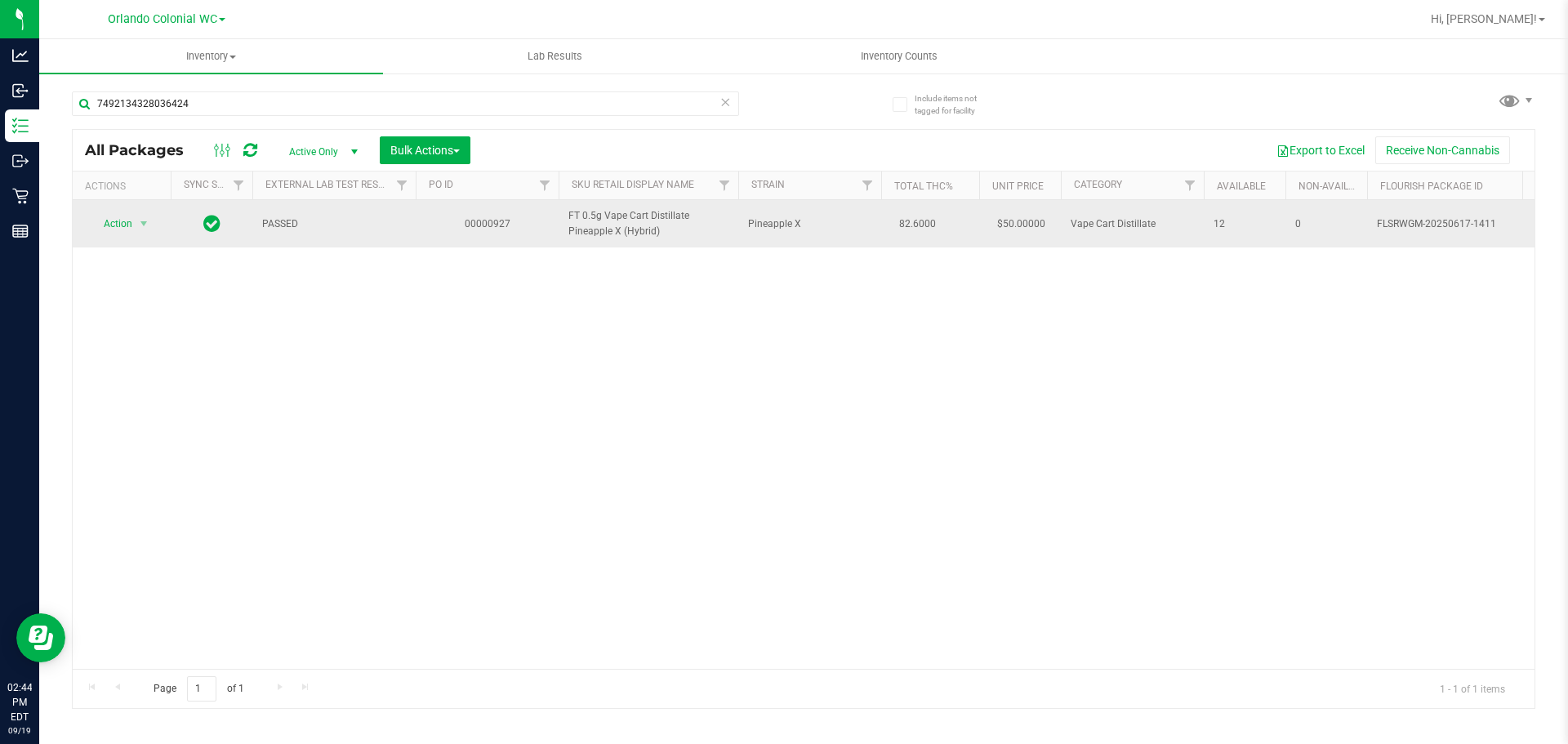
click at [573, 231] on span "FT 0.5g Vape Cart Distillate Pineapple X (Hybrid)" at bounding box center [648, 224] width 160 height 31
click at [574, 231] on span "FT 0.5g Vape Cart Distillate Pineapple X (Hybrid)" at bounding box center [648, 224] width 160 height 31
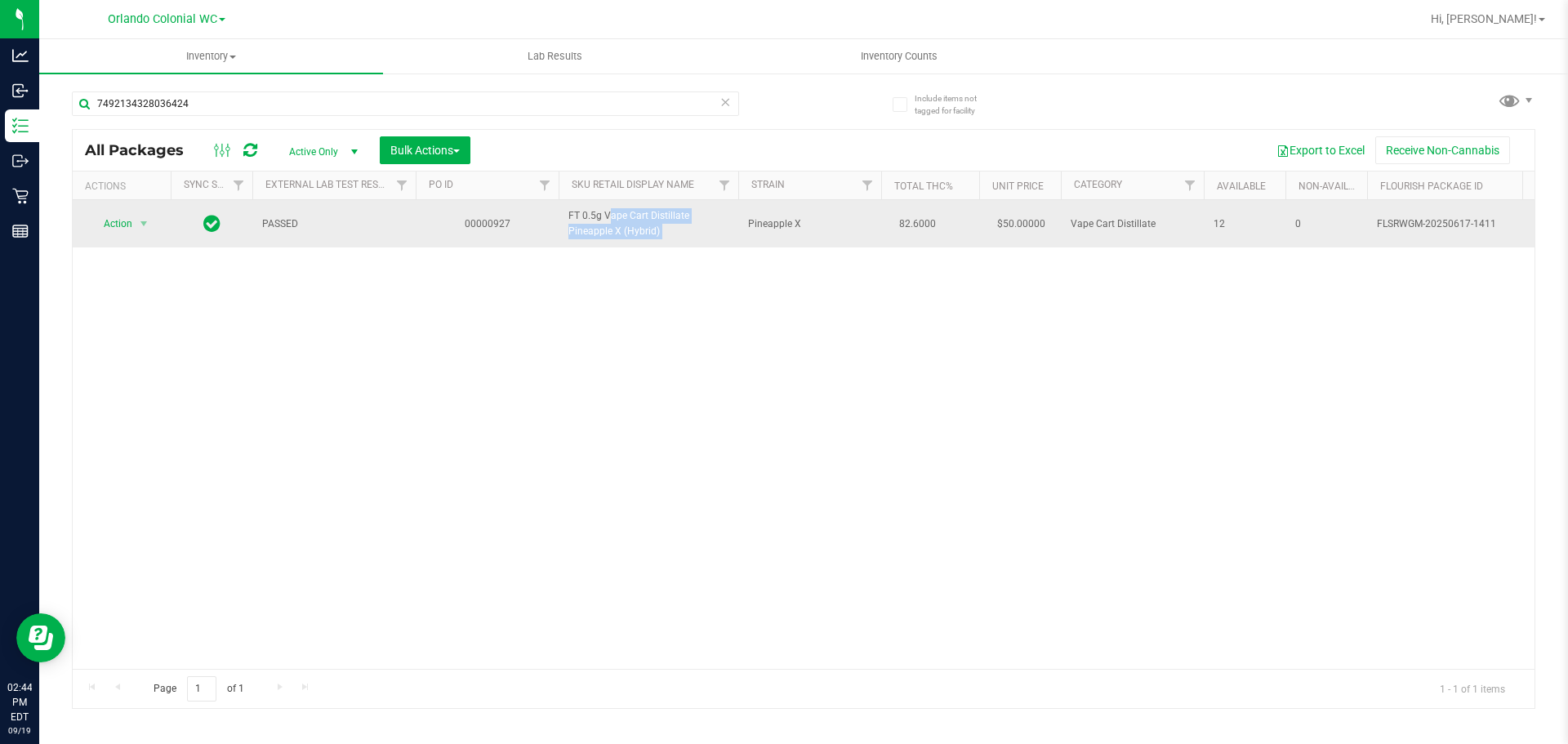
click at [574, 231] on span "FT 0.5g Vape Cart Distillate Pineapple X (Hybrid)" at bounding box center [648, 224] width 160 height 31
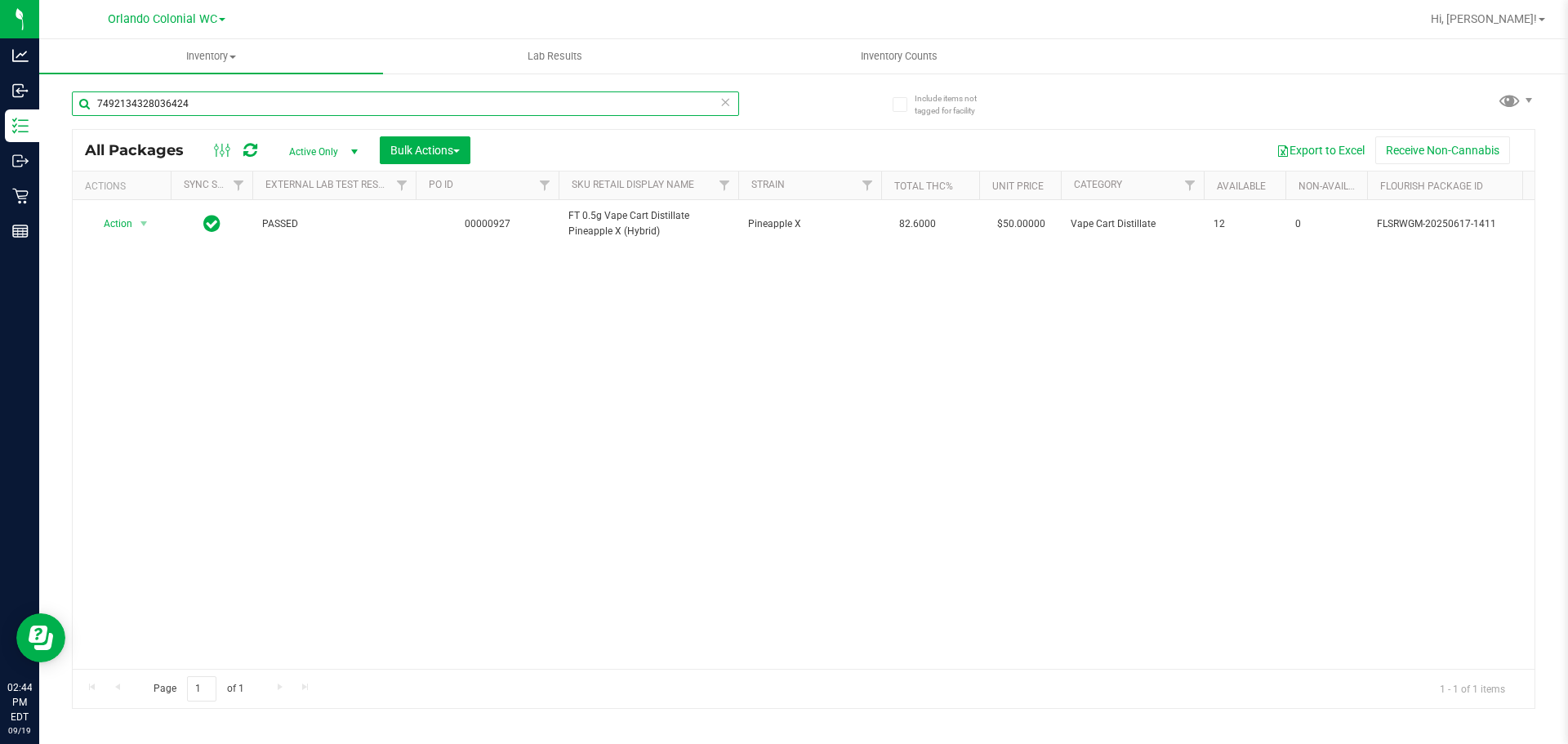
click at [550, 108] on input "7492134328036424" at bounding box center [405, 104] width 667 height 25
paste input "FT 0.5g Vape Cart Distillate Pineapple X (Hybrid)"
type input "FT 0.5g Vape Cart Distillate Pineapple X (Hybrid)"
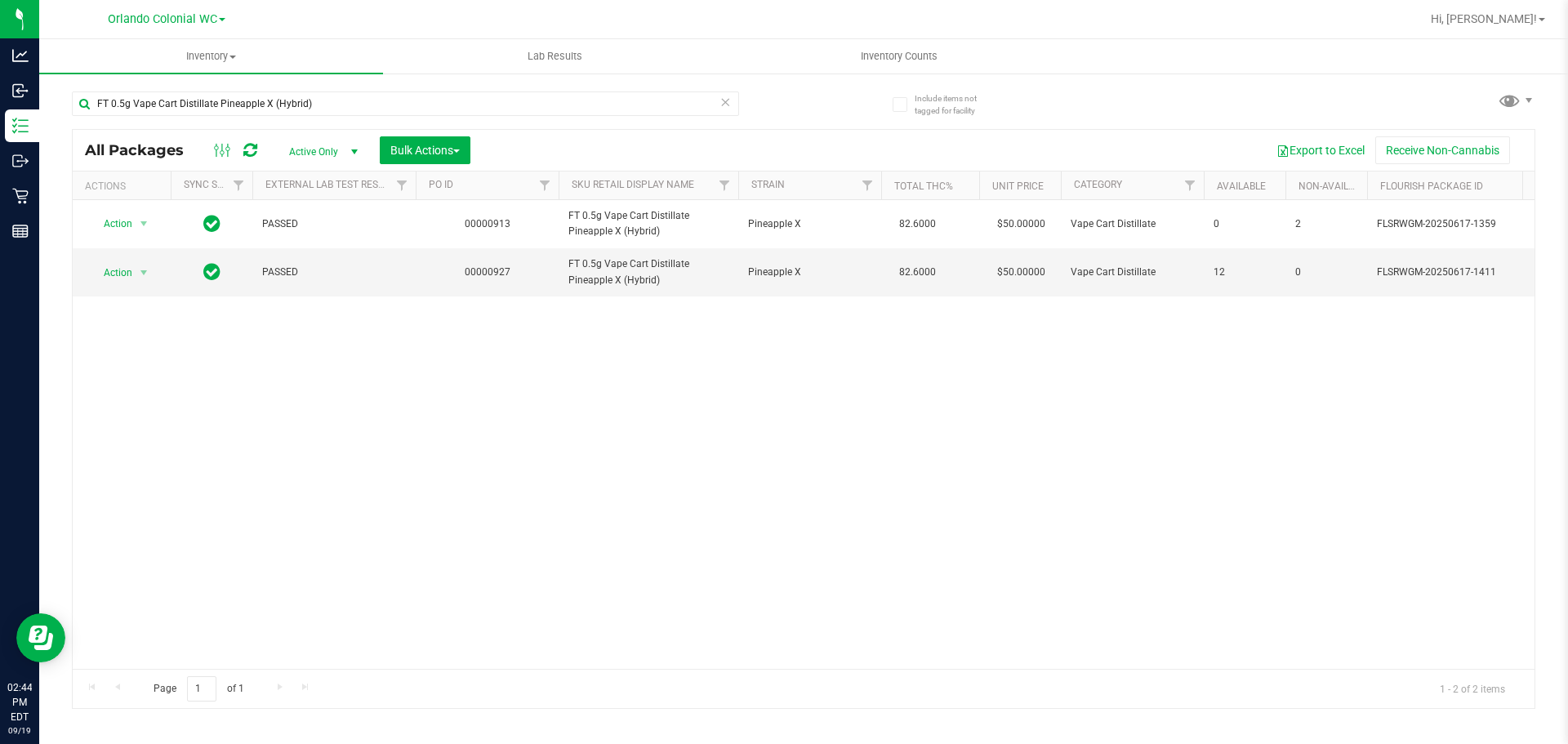
click at [729, 105] on icon at bounding box center [725, 101] width 11 height 19
